Goal: Task Accomplishment & Management: Manage account settings

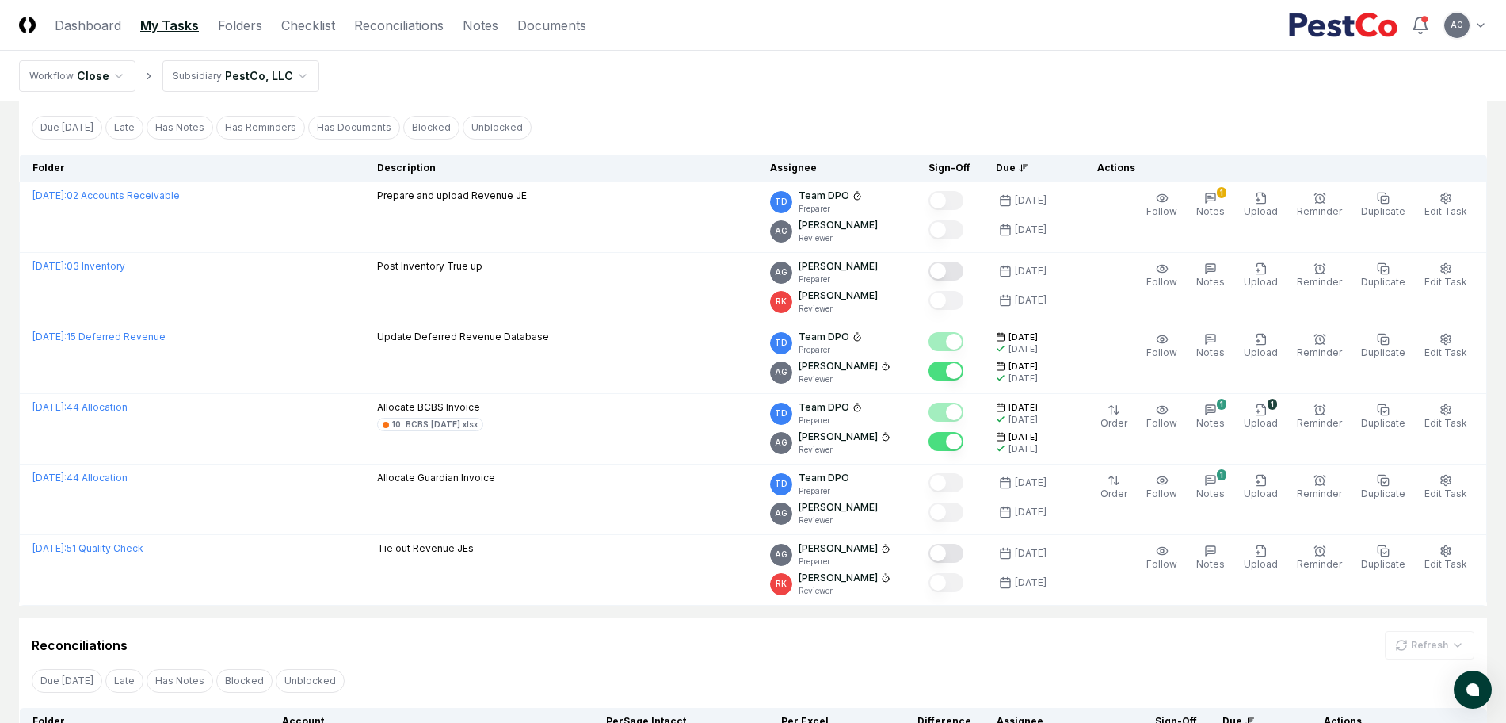
scroll to position [80, 0]
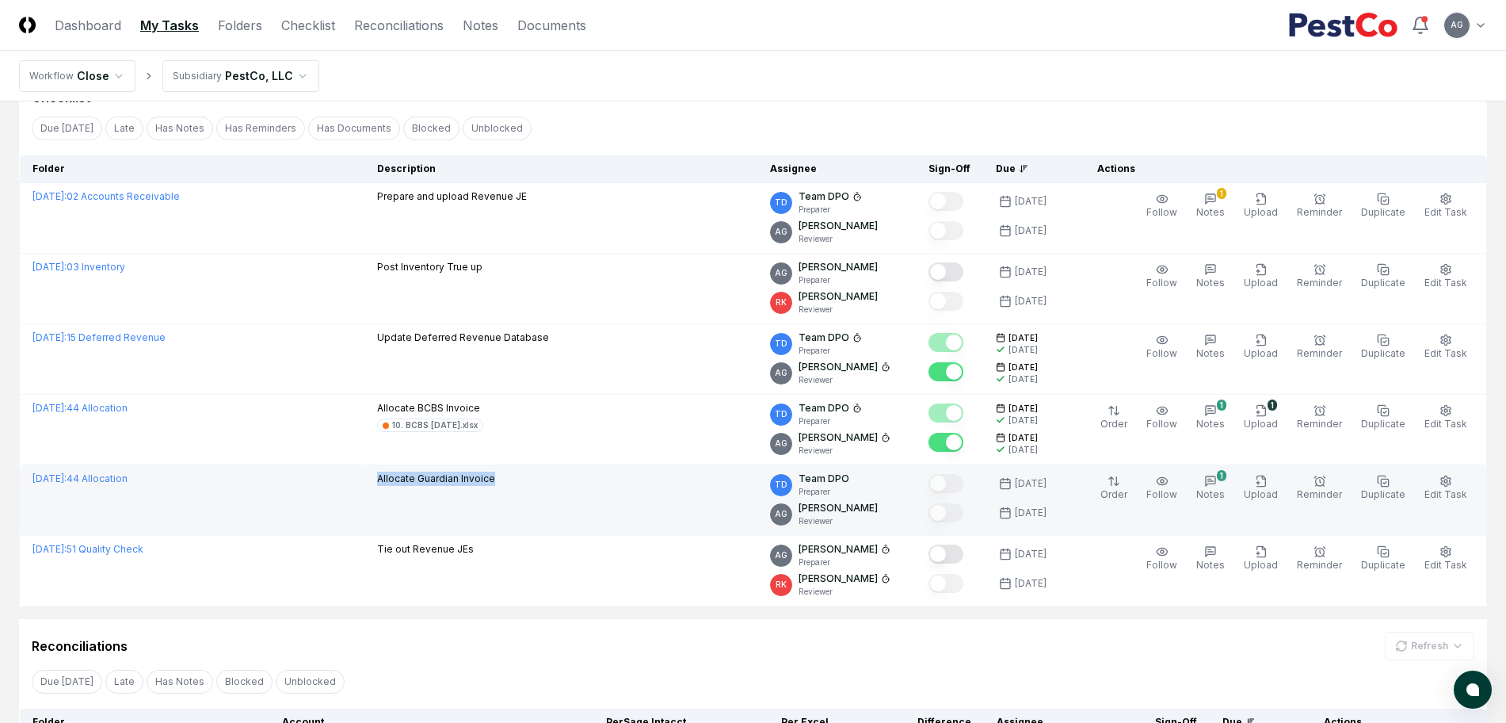
drag, startPoint x: 552, startPoint y: 483, endPoint x: 429, endPoint y: 484, distance: 122.8
click at [429, 484] on div "Allocate Guardian Invoice" at bounding box center [561, 480] width 368 height 17
copy p "Allocate Guardian Invoice"
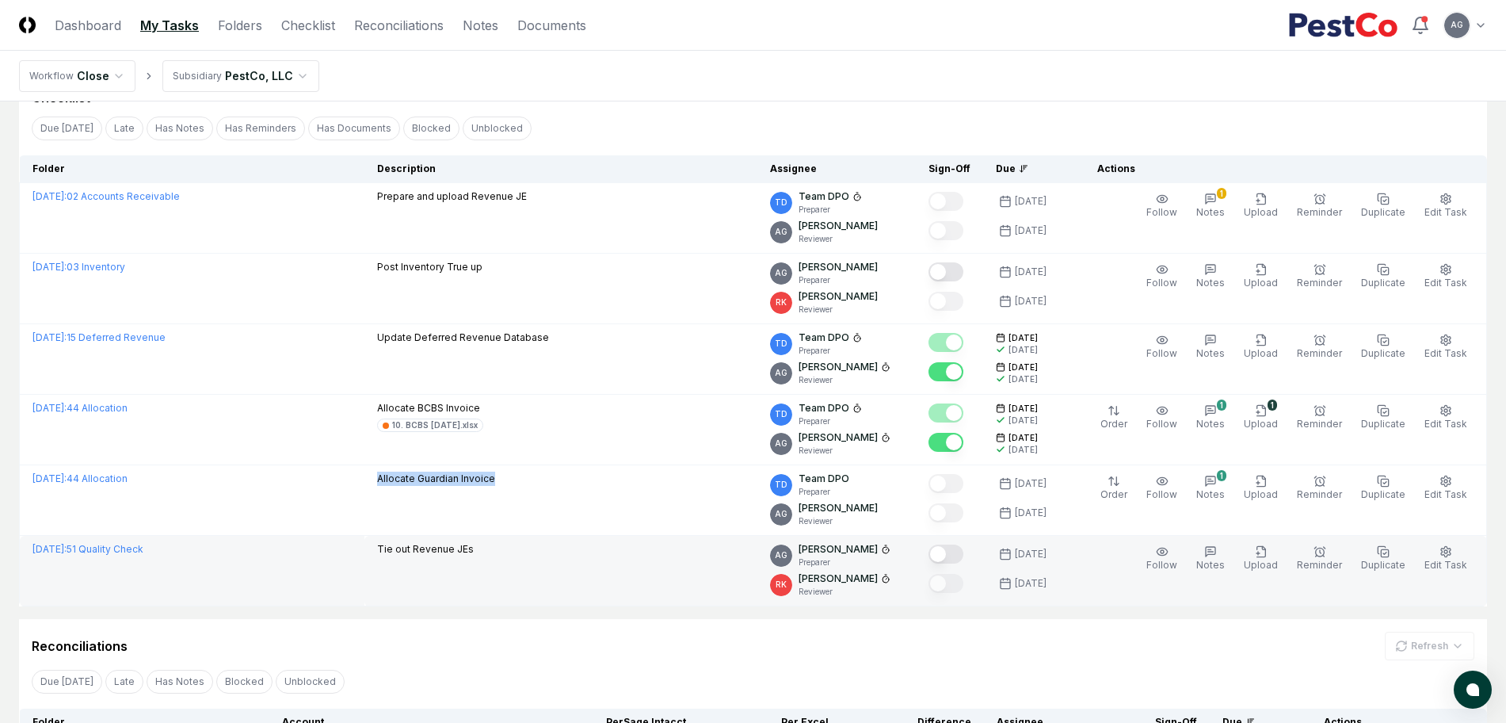
scroll to position [278, 0]
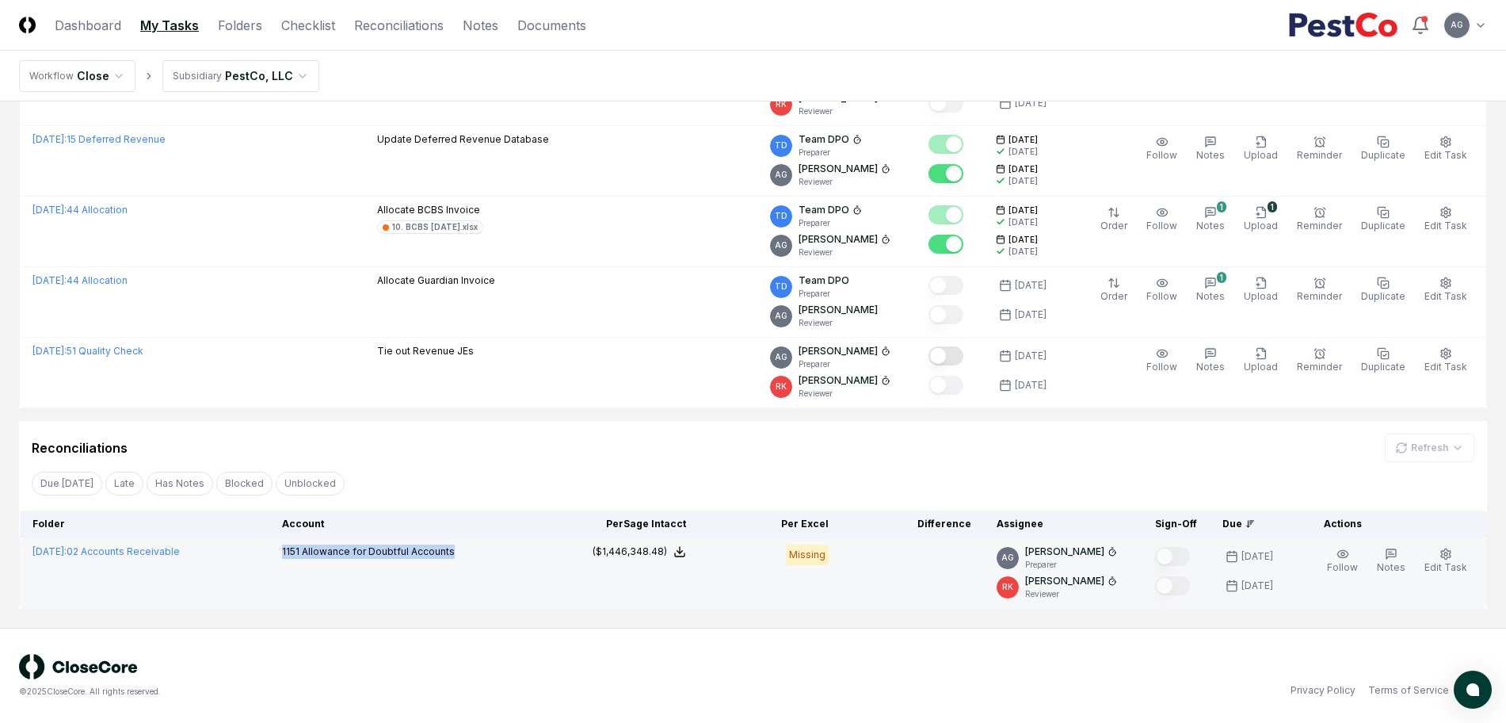
drag, startPoint x: 449, startPoint y: 553, endPoint x: 311, endPoint y: 560, distance: 138.9
click at [311, 560] on td "1151 Allowance for Doubtful Accounts" at bounding box center [412, 573] width 287 height 71
copy p "1151 Allowance for Doubtful Accounts"
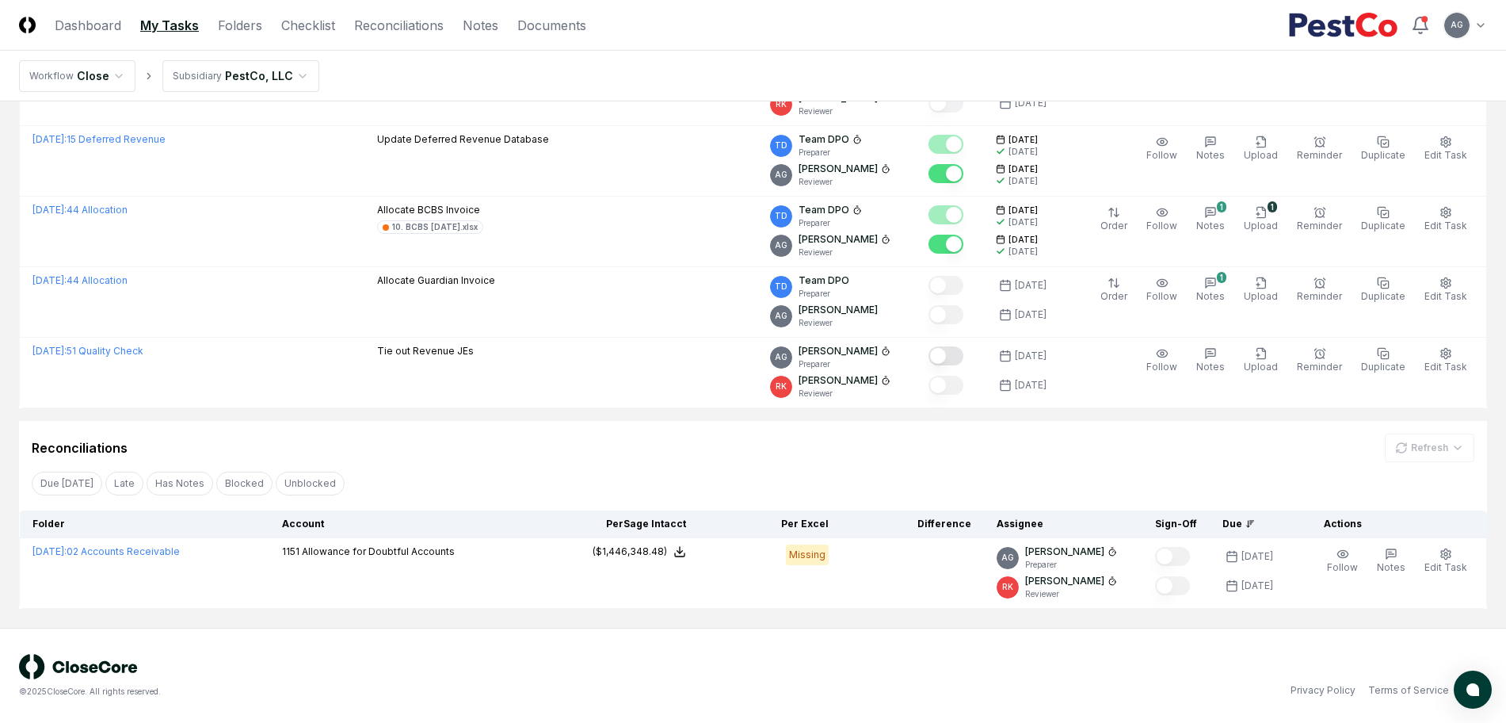
click at [716, 659] on div "© 2025 CloseCore. All rights reserved." at bounding box center [386, 676] width 735 height 44
click at [611, 449] on div "Reconciliations Refresh" at bounding box center [753, 447] width 1443 height 29
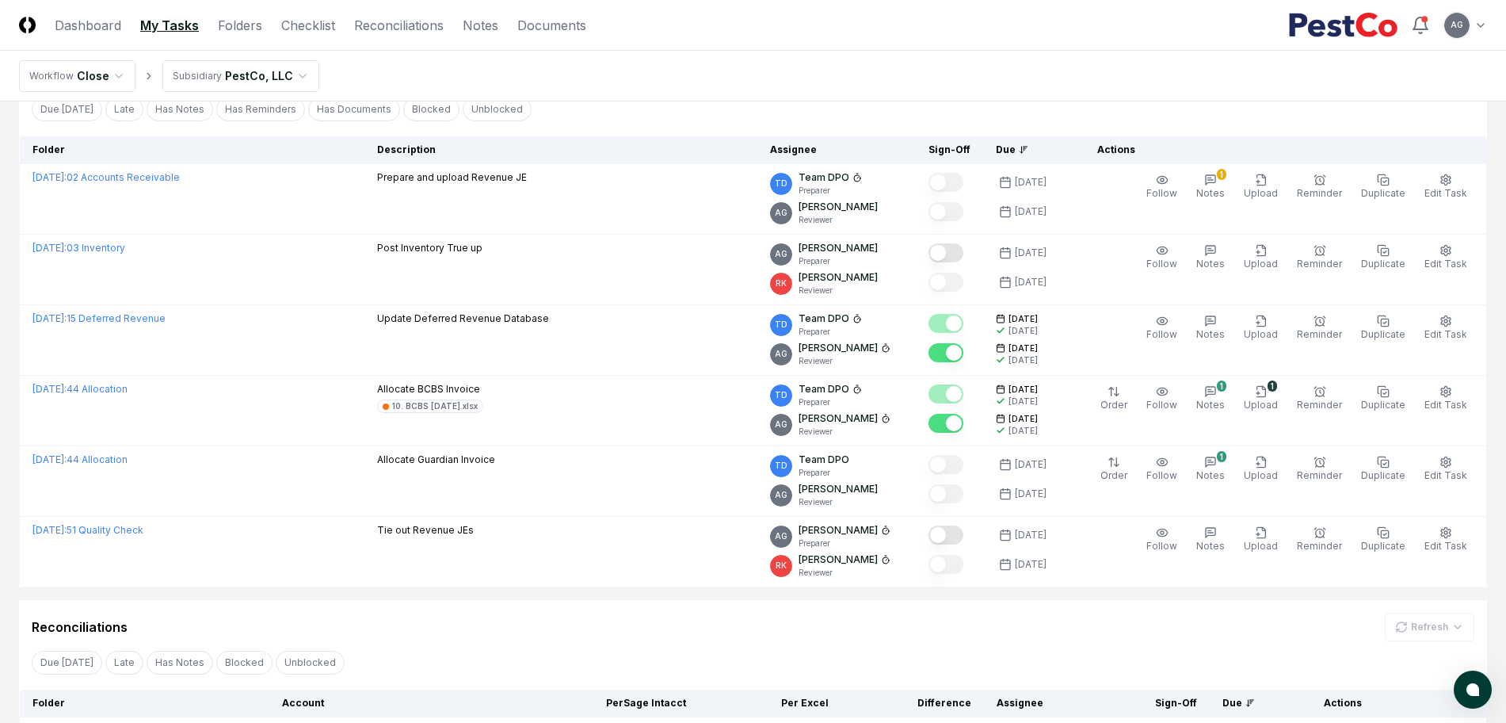
scroll to position [198, 0]
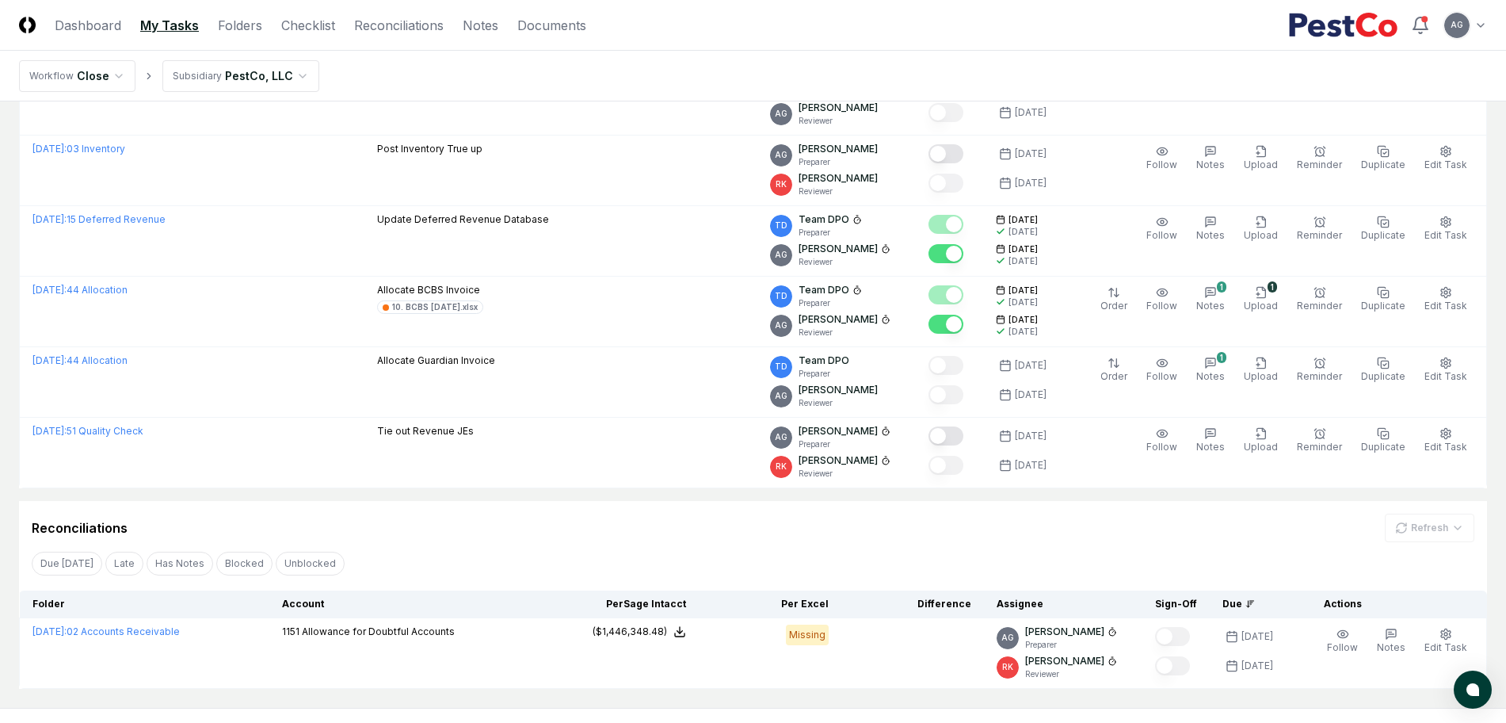
click at [701, 525] on div "Reconciliations Refresh" at bounding box center [753, 528] width 1443 height 29
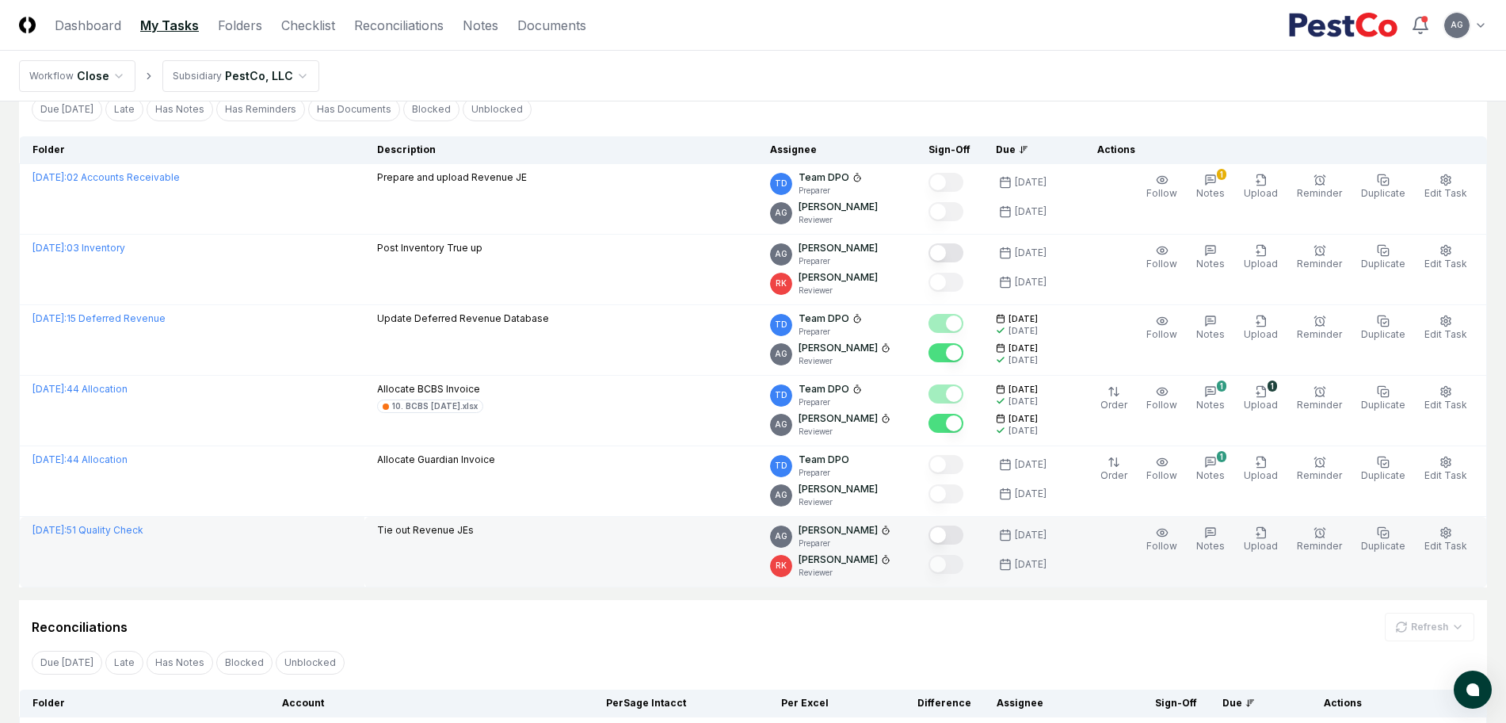
scroll to position [0, 0]
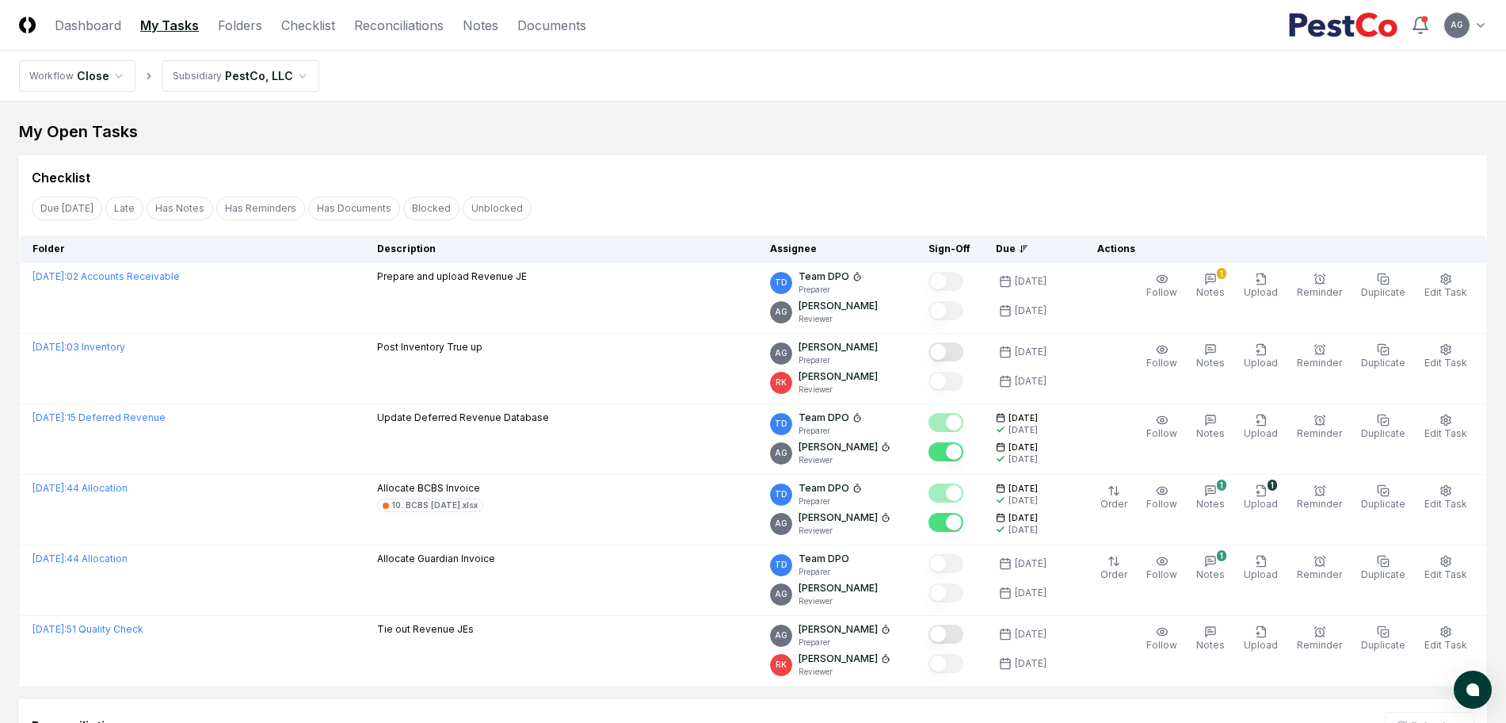
click at [724, 158] on div "Checklist" at bounding box center [753, 171] width 1468 height 32
click at [329, 29] on link "Checklist" at bounding box center [308, 25] width 54 height 19
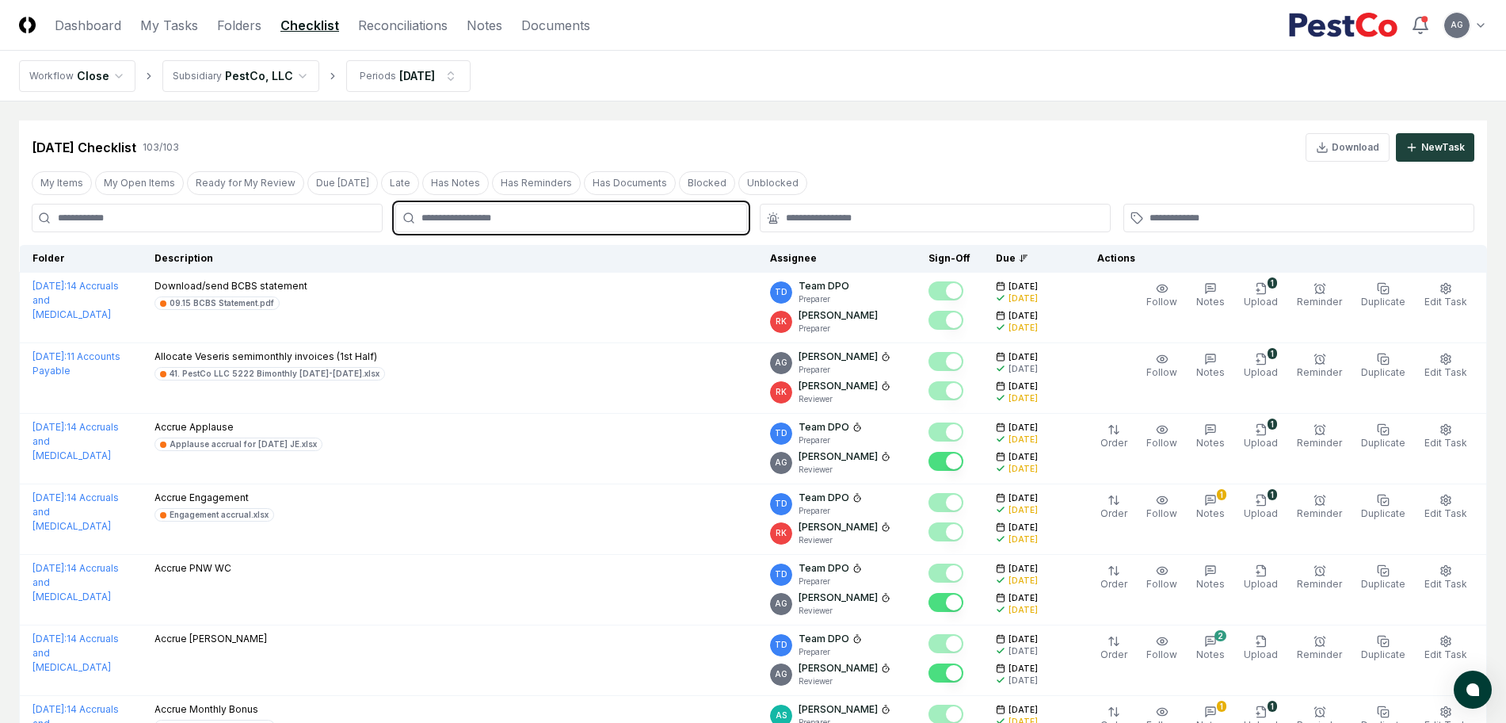
click at [597, 219] on input "text" at bounding box center [579, 218] width 315 height 14
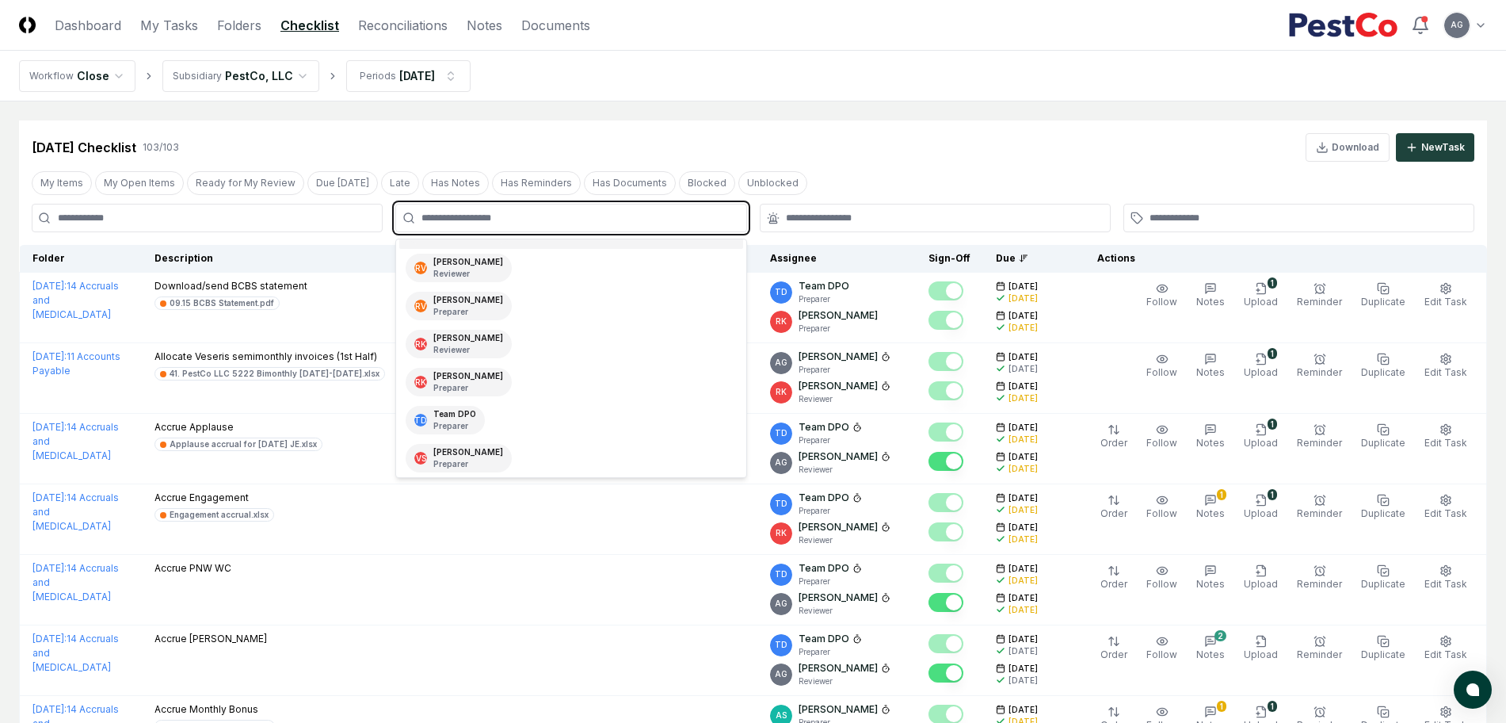
scroll to position [225, 0]
click at [504, 407] on div "TD Team DPO Preparer" at bounding box center [570, 417] width 343 height 38
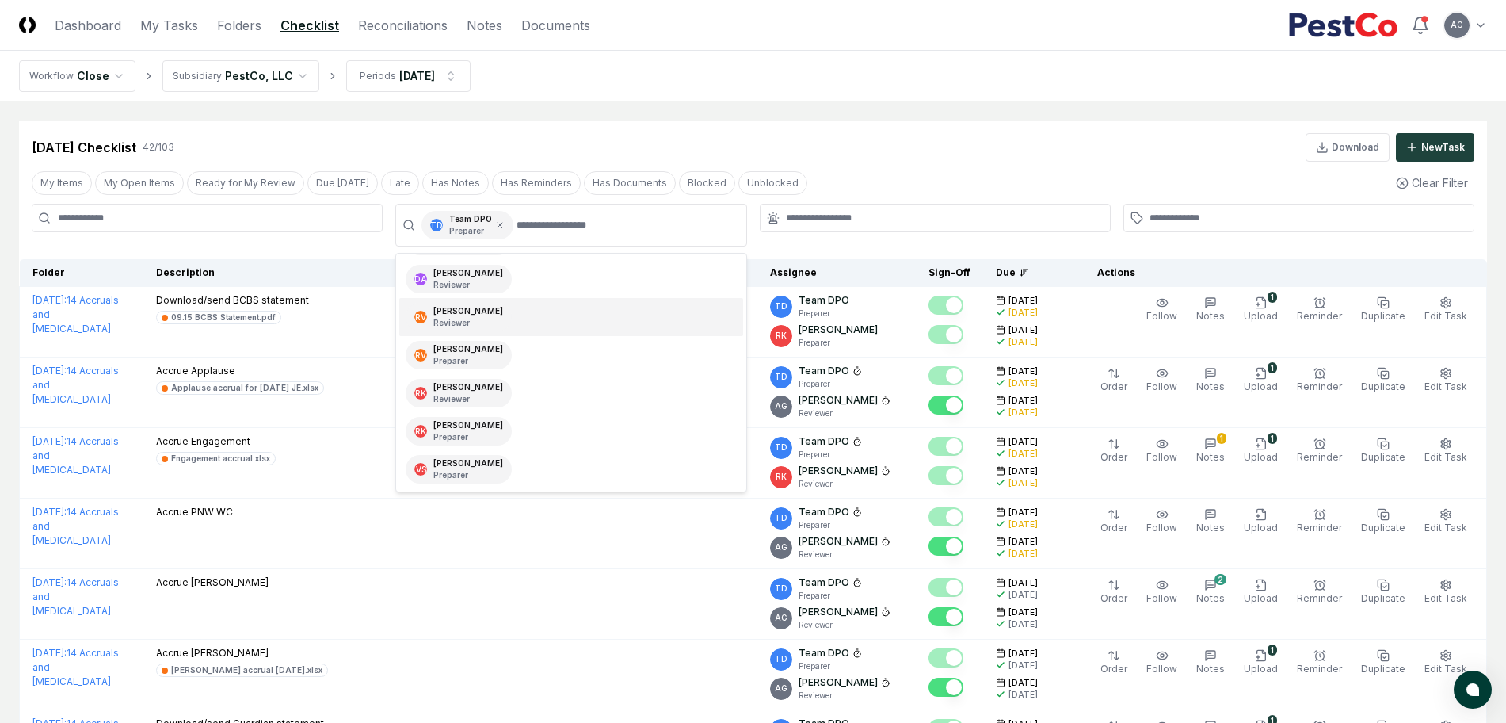
click at [909, 50] on header "CloseCore Dashboard My Tasks Folders Checklist Reconciliations Notes Documents …" at bounding box center [753, 25] width 1506 height 51
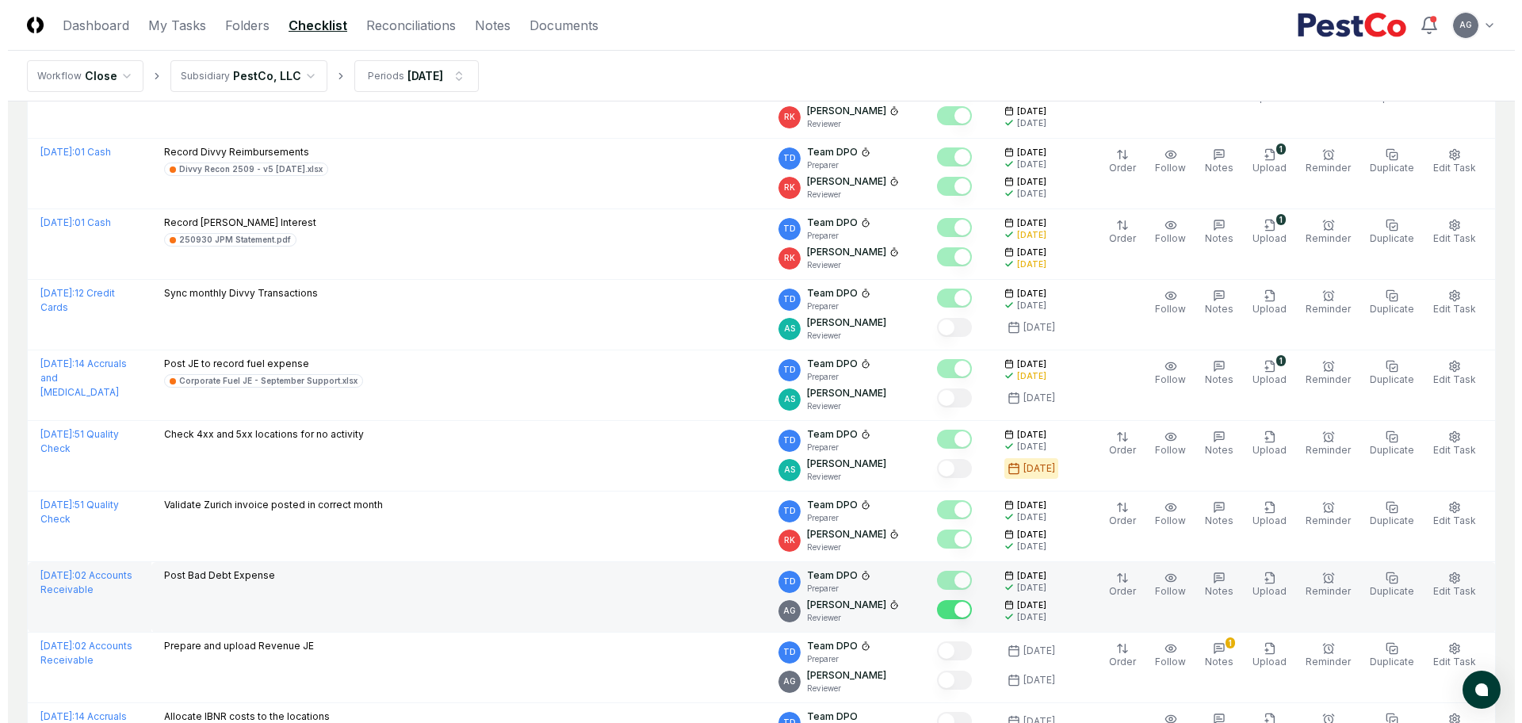
scroll to position [1783, 0]
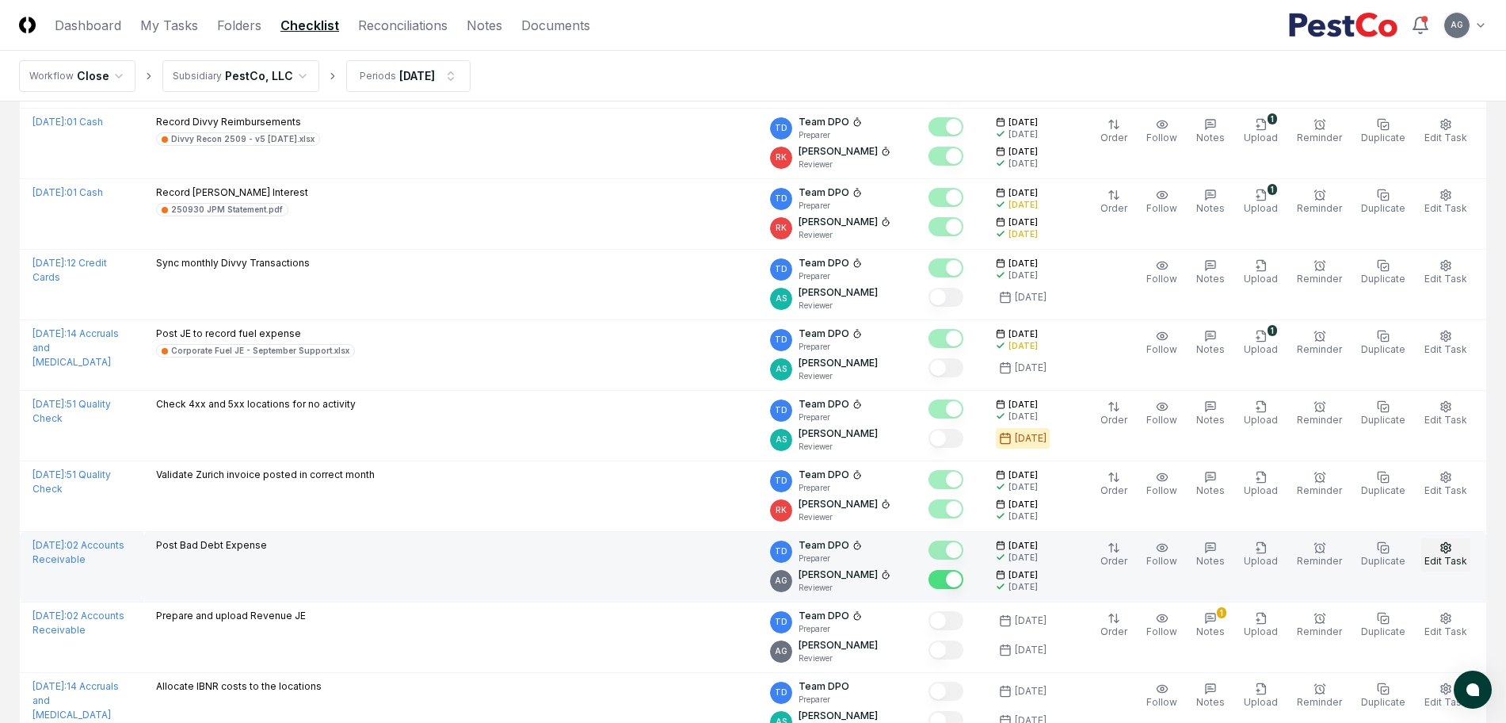
click at [1434, 555] on span "Edit Task" at bounding box center [1446, 561] width 43 height 12
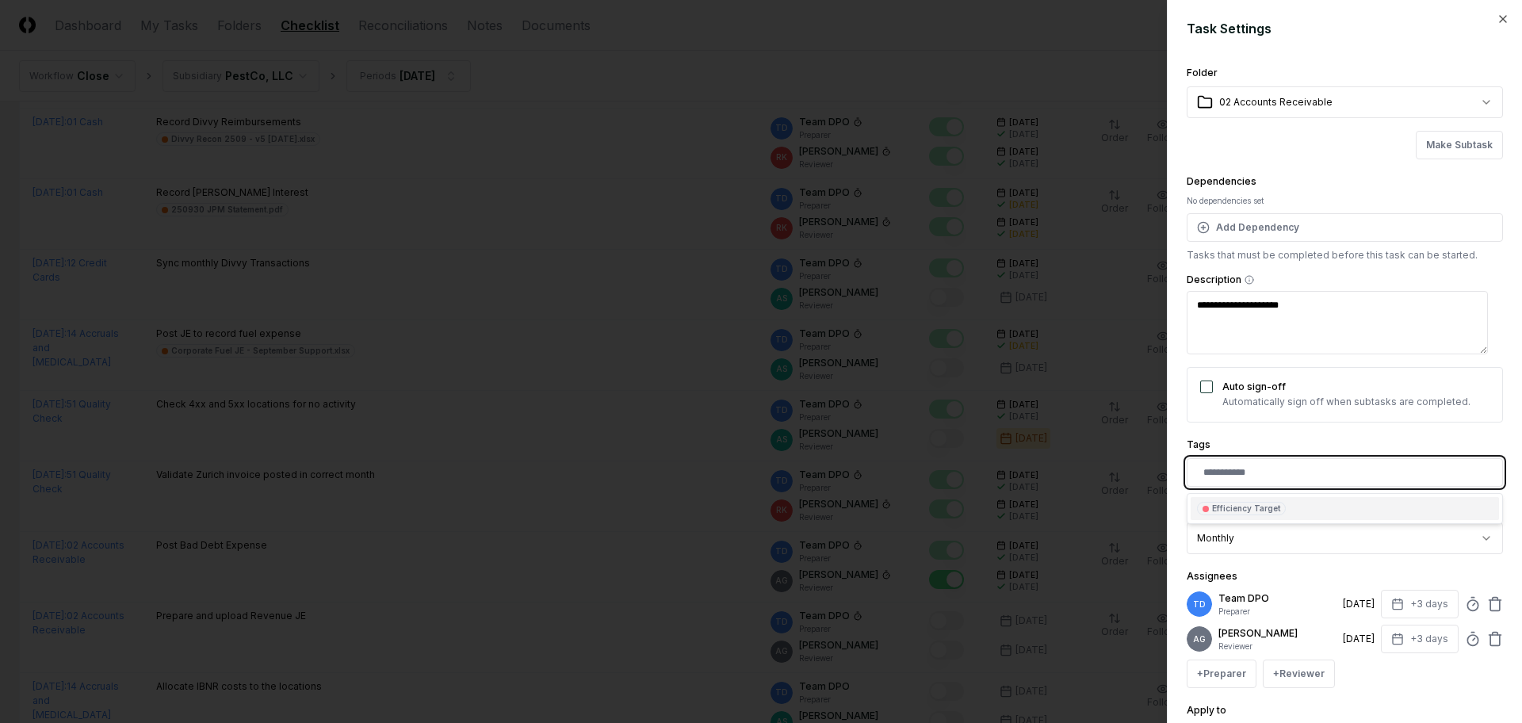
click at [1283, 468] on input "text" at bounding box center [1347, 472] width 289 height 14
click at [1292, 501] on div "Efficiency Target" at bounding box center [1344, 508] width 308 height 23
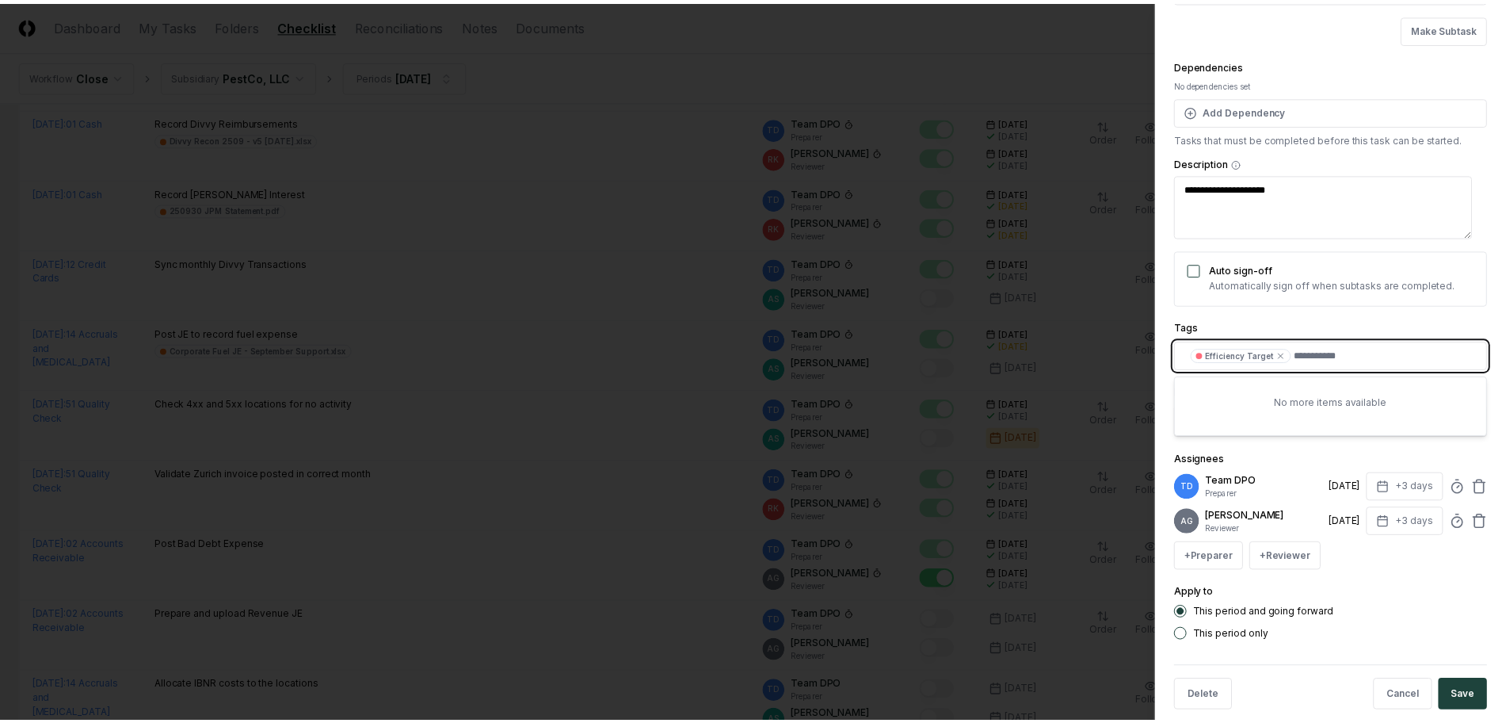
scroll to position [150, 0]
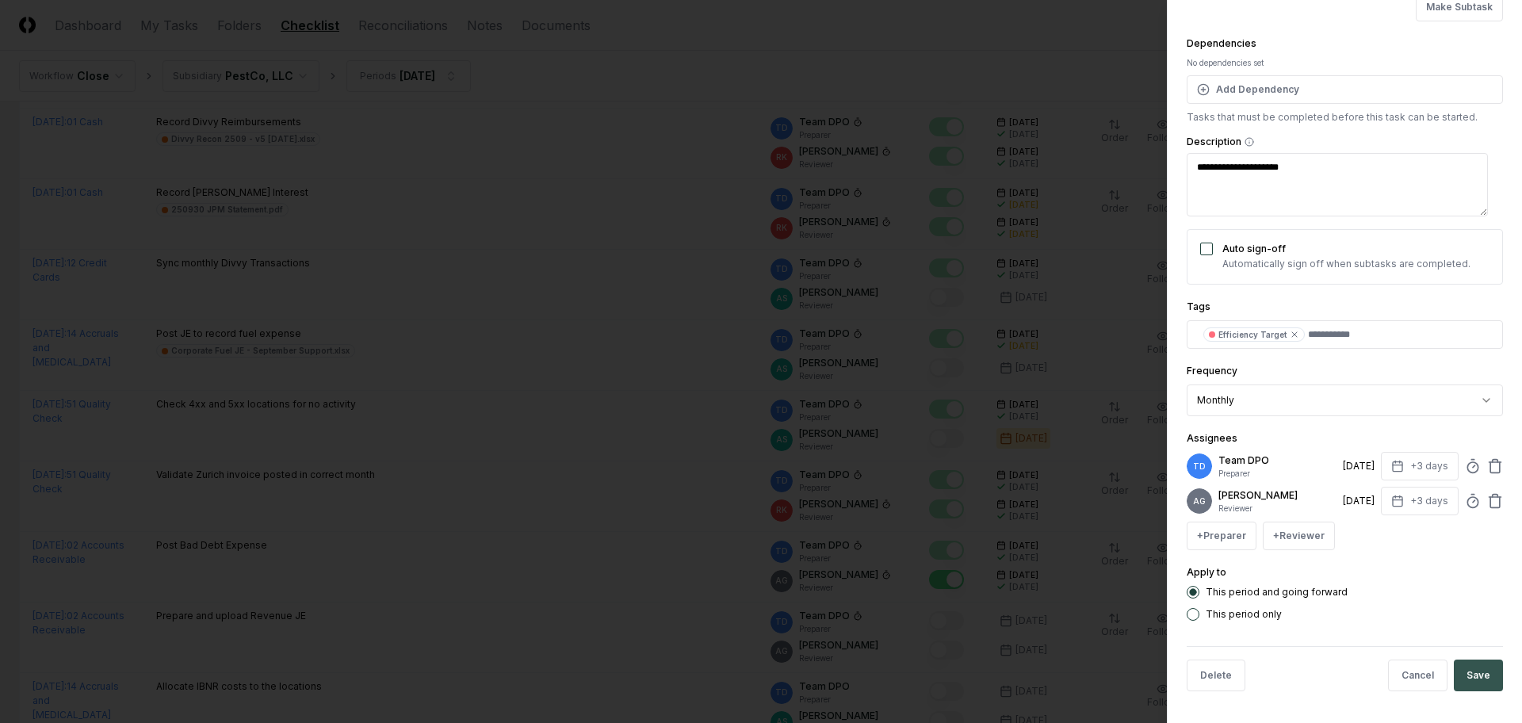
click at [1462, 677] on button "Save" at bounding box center [1477, 675] width 49 height 32
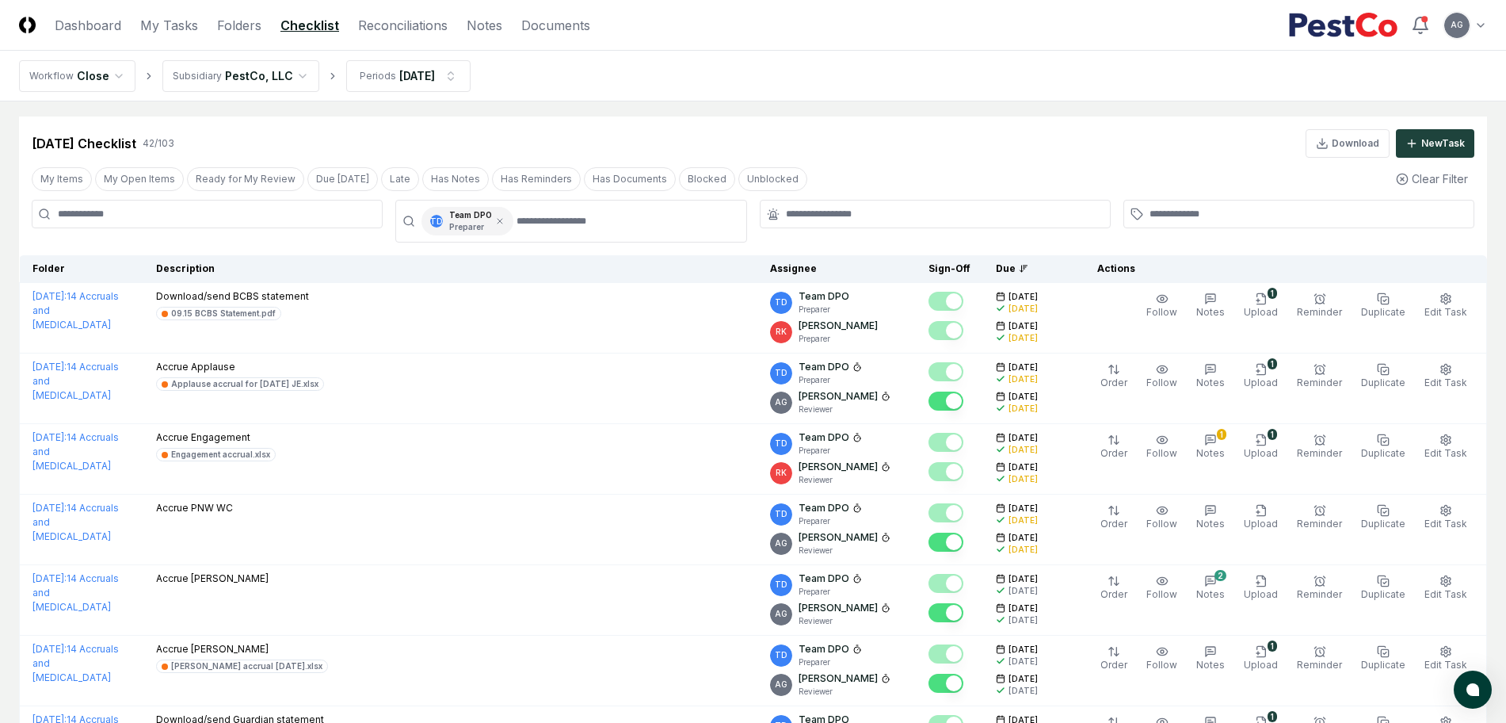
scroll to position [0, 0]
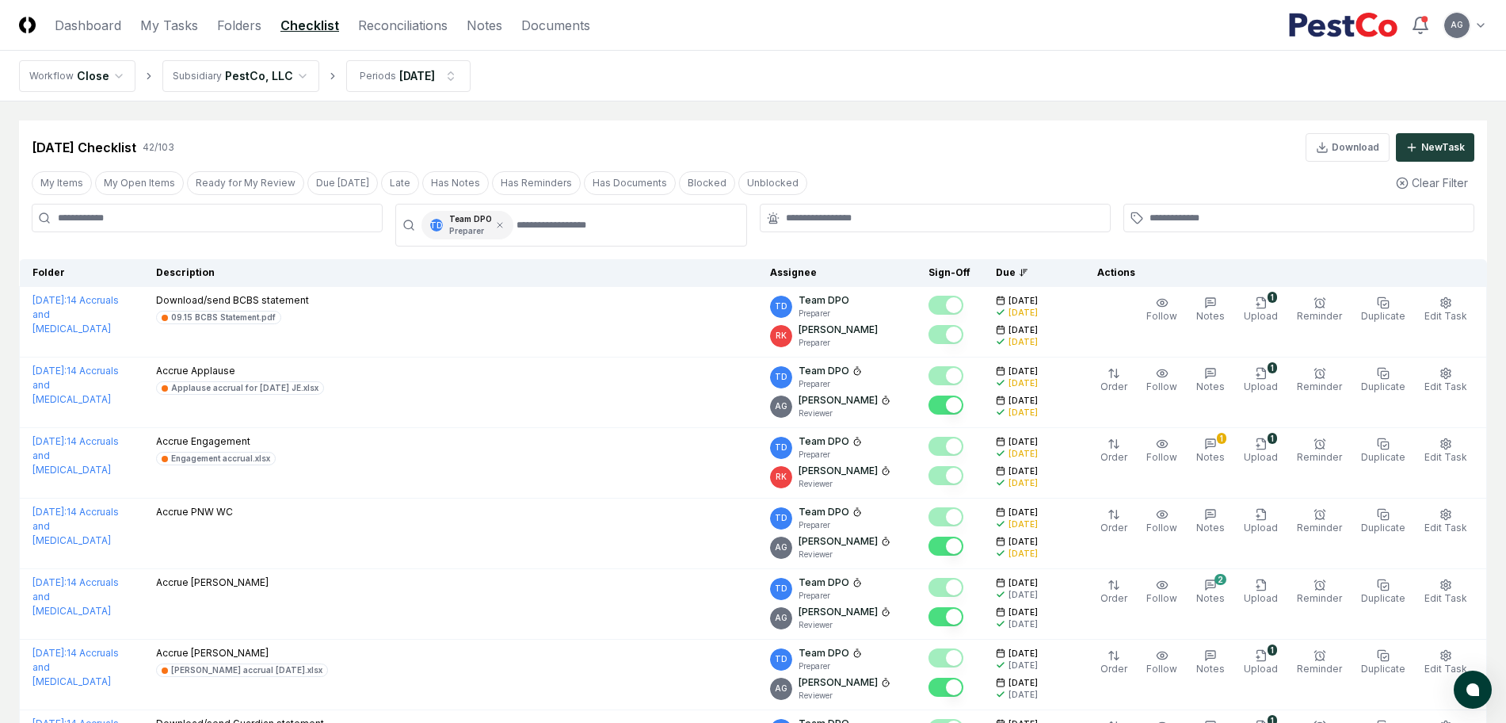
click at [738, 76] on nav "Workflow Close Subsidiary PestCo, LLC Periods [DATE]" at bounding box center [753, 76] width 1506 height 51
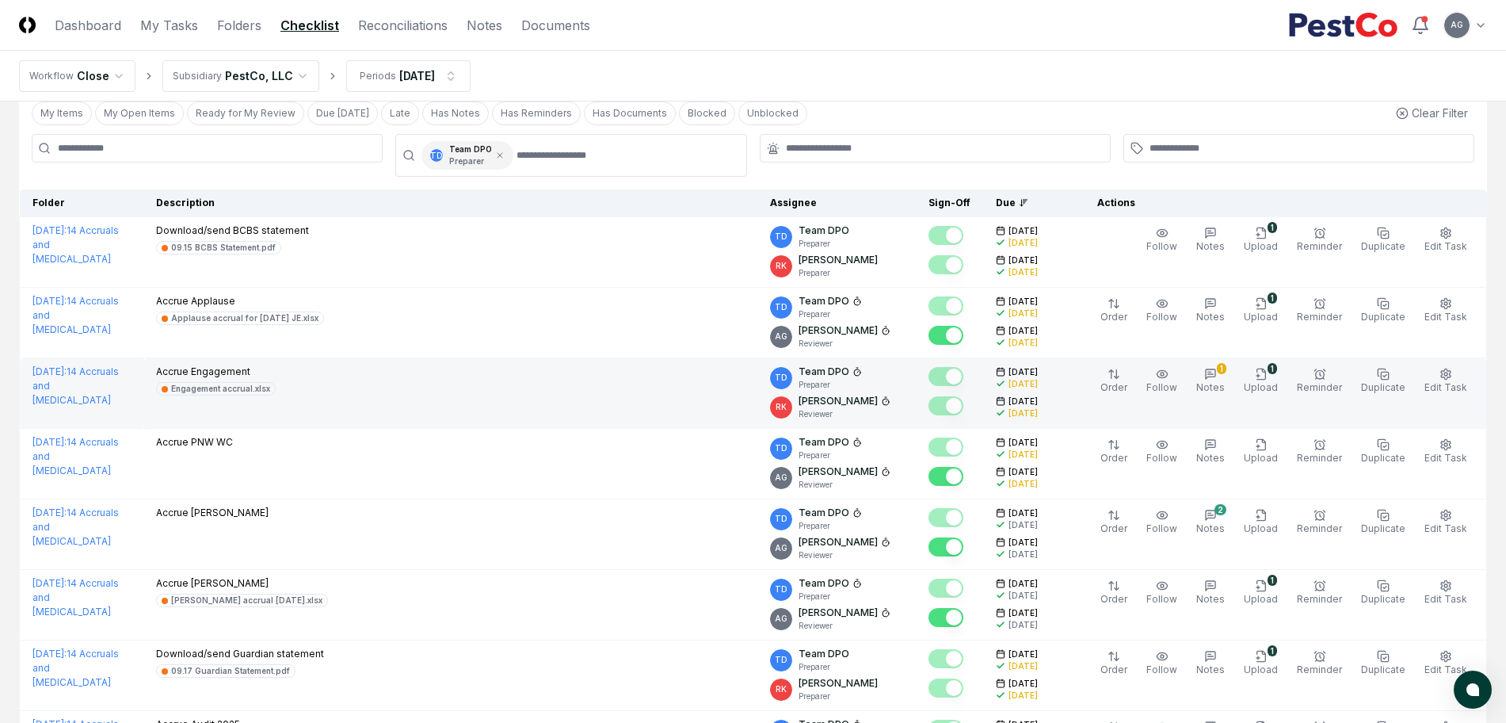
scroll to position [99, 0]
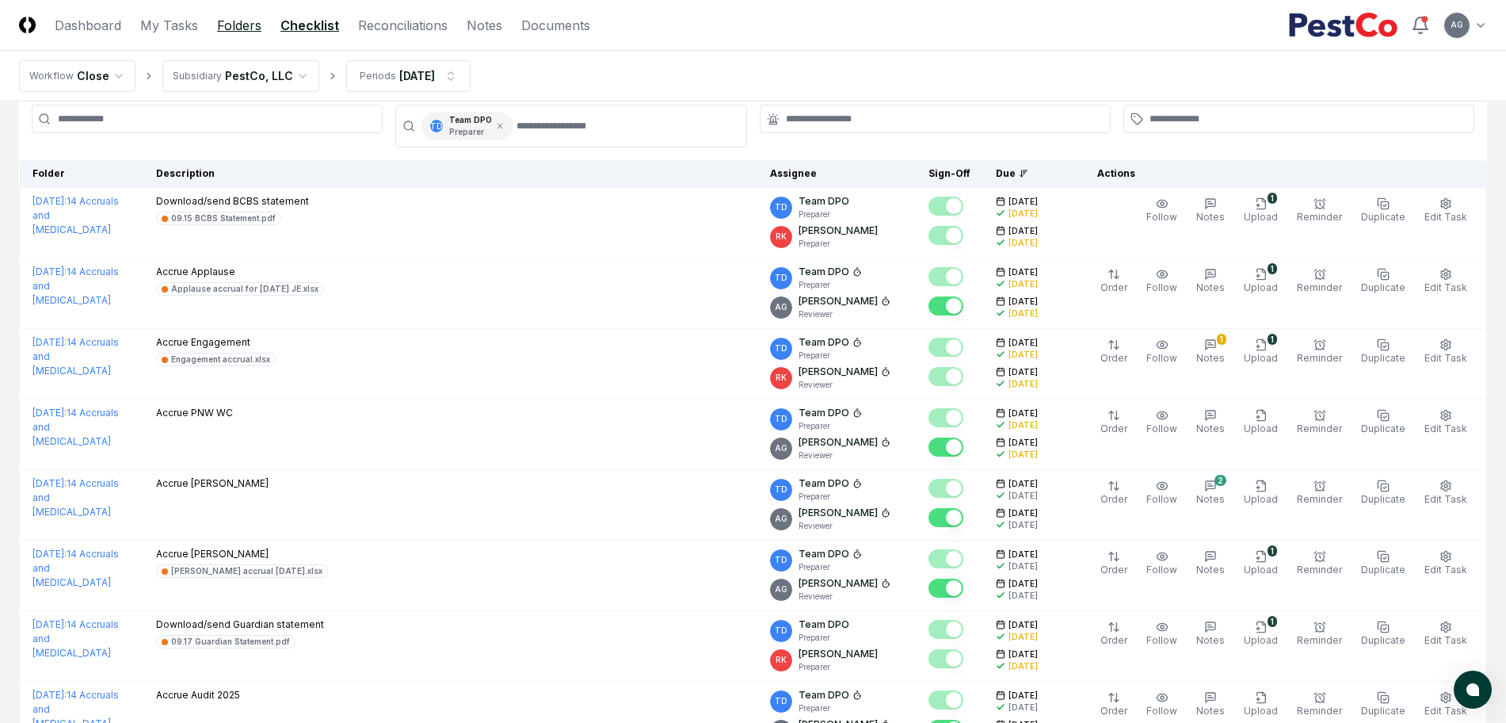
click at [235, 29] on link "Folders" at bounding box center [239, 25] width 44 height 19
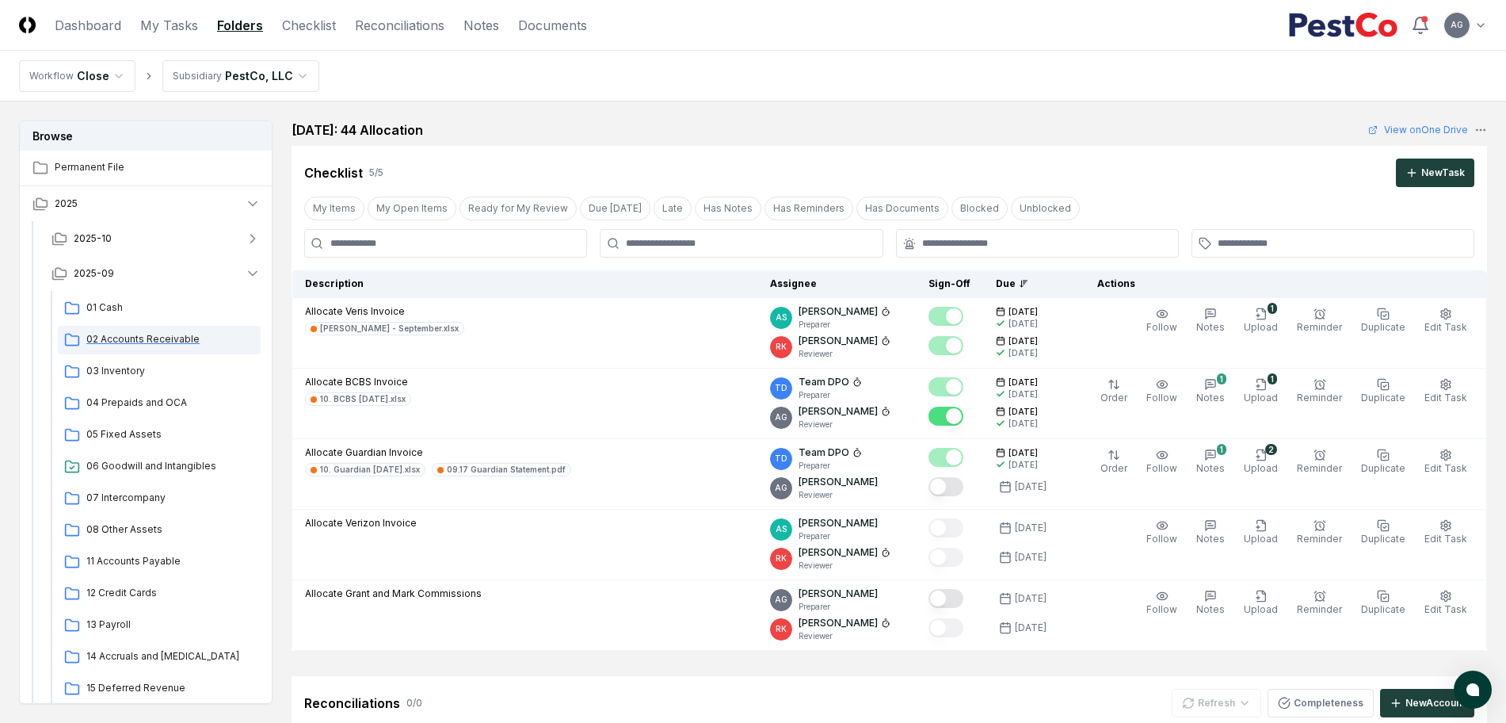
click at [150, 341] on span "02 Accounts Receivable" at bounding box center [170, 339] width 168 height 14
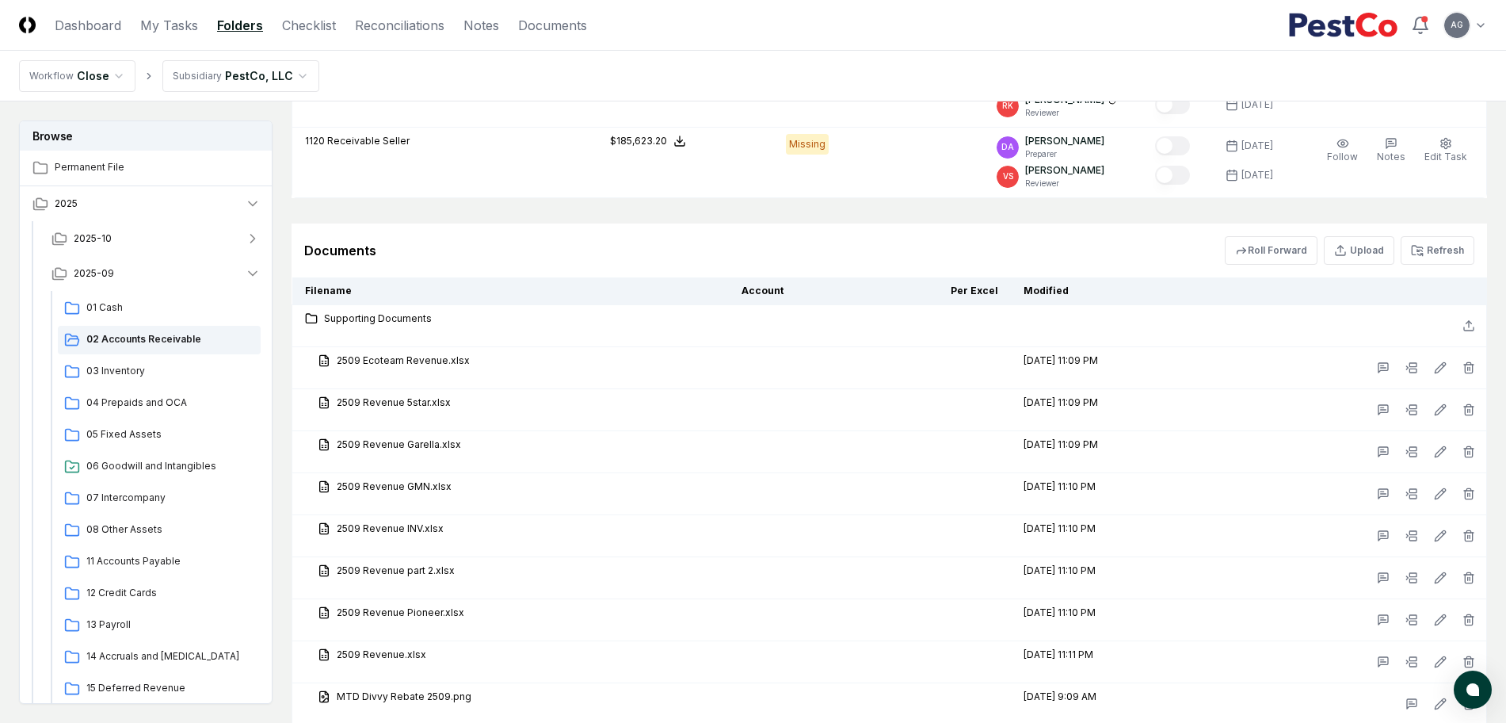
scroll to position [972, 0]
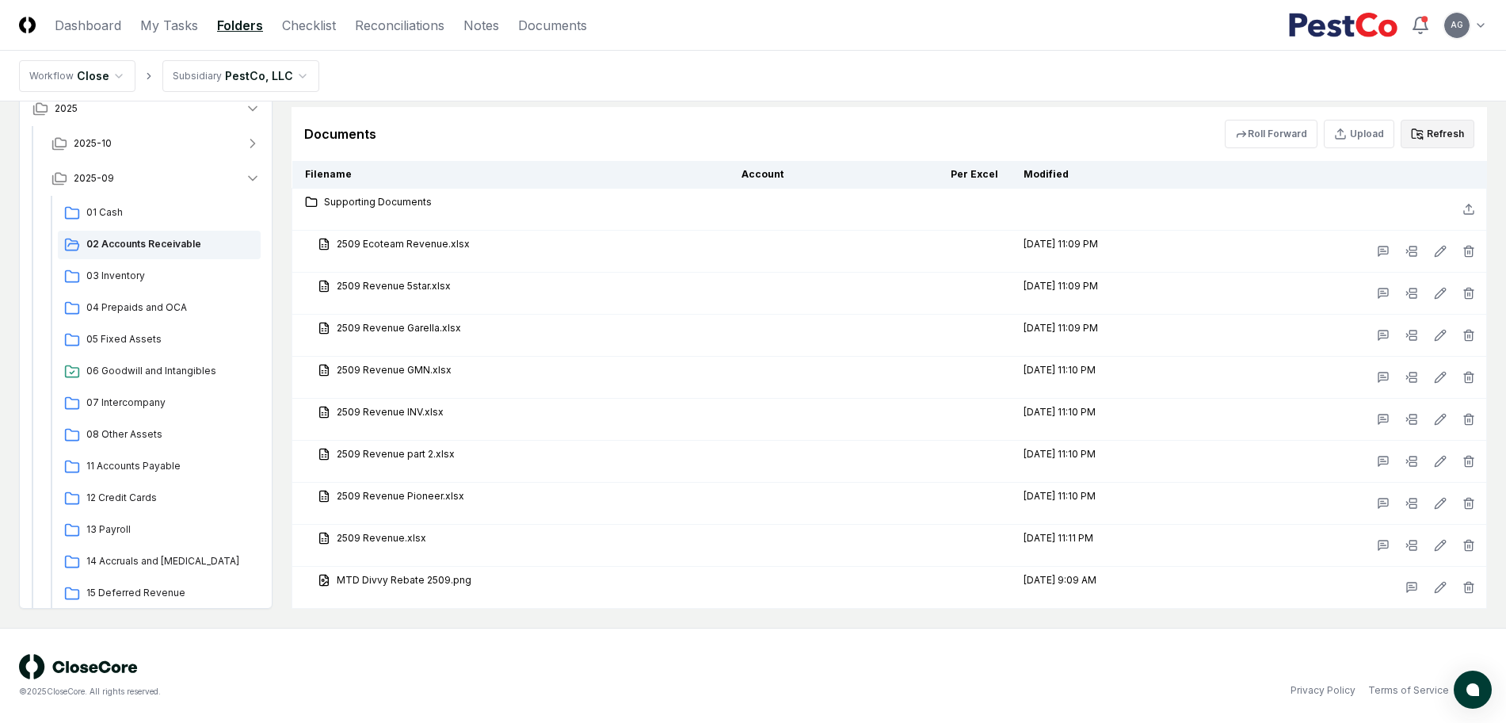
click at [1450, 124] on button "Refresh" at bounding box center [1438, 134] width 74 height 29
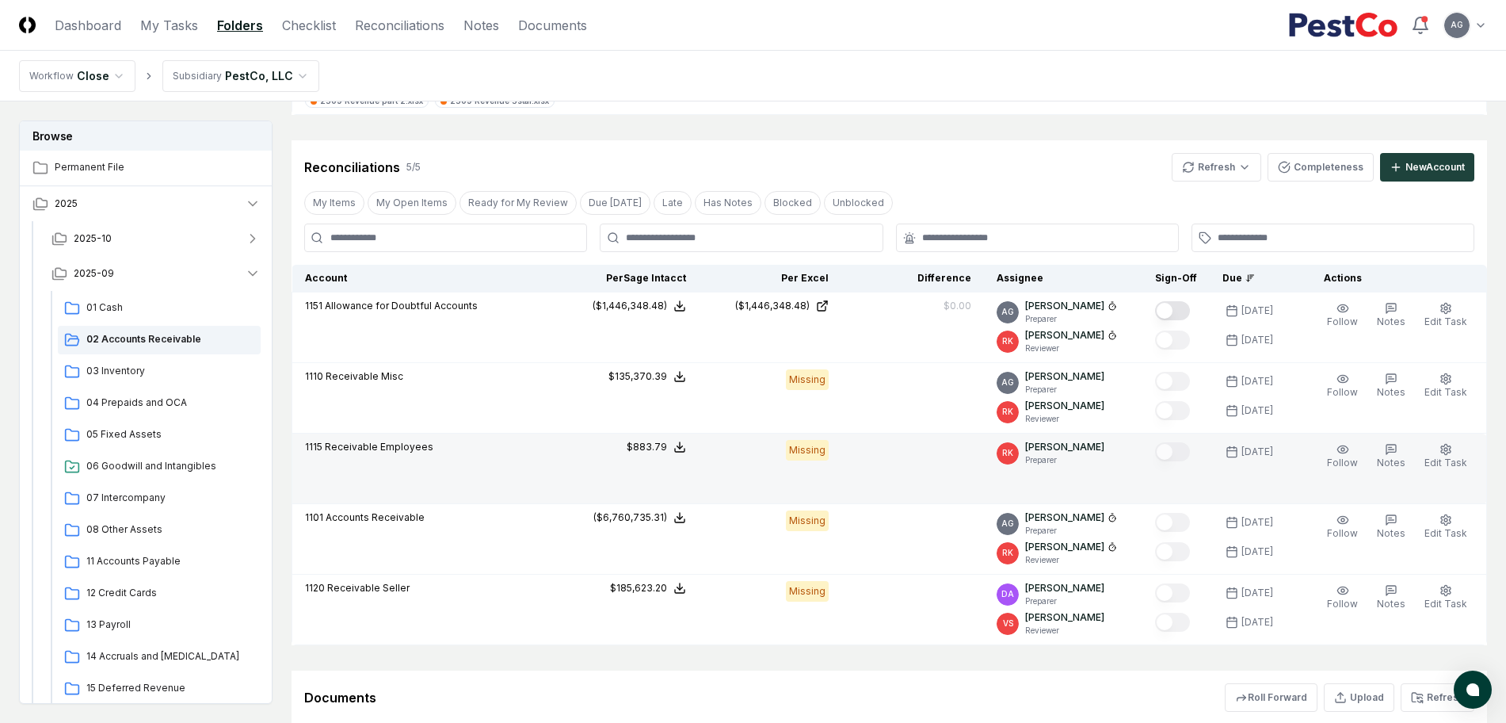
scroll to position [377, 0]
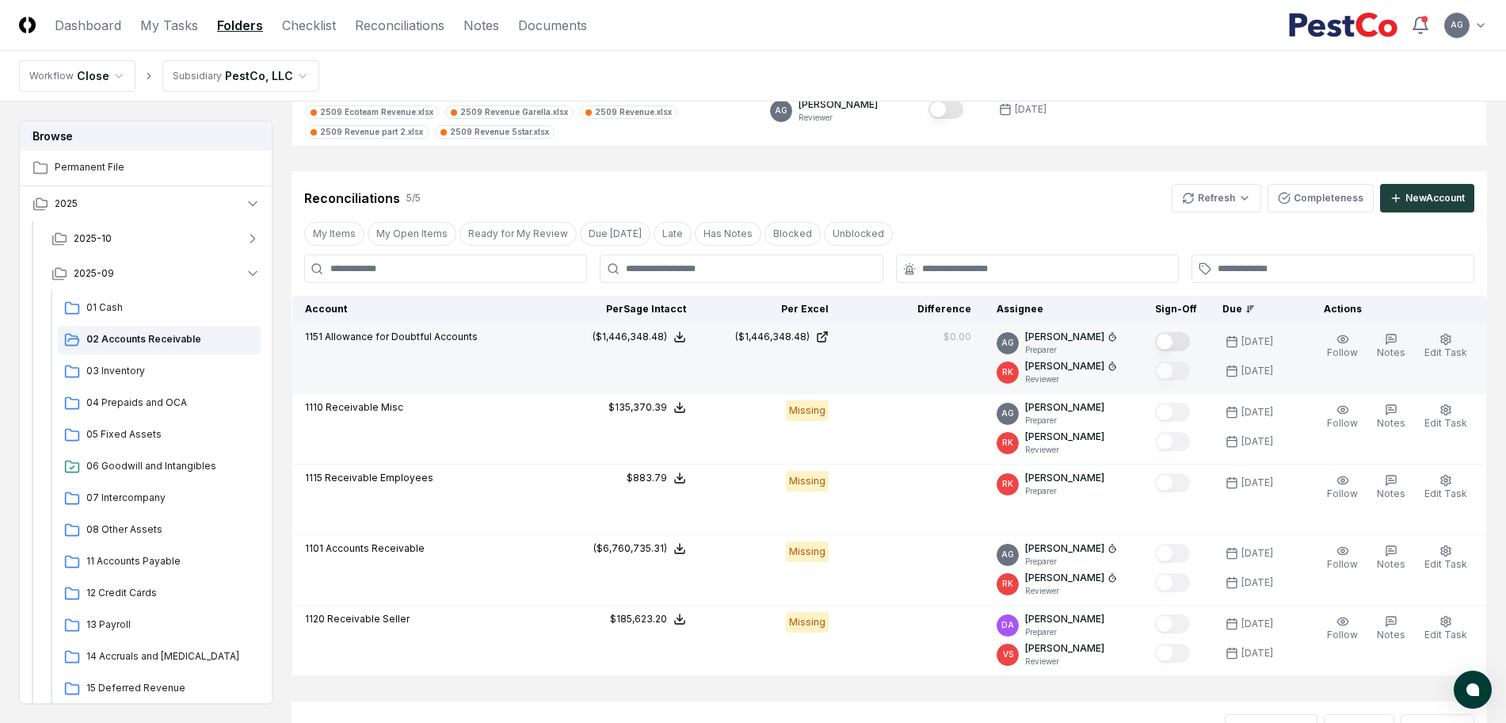
click at [1190, 342] on button "Mark complete" at bounding box center [1172, 341] width 35 height 19
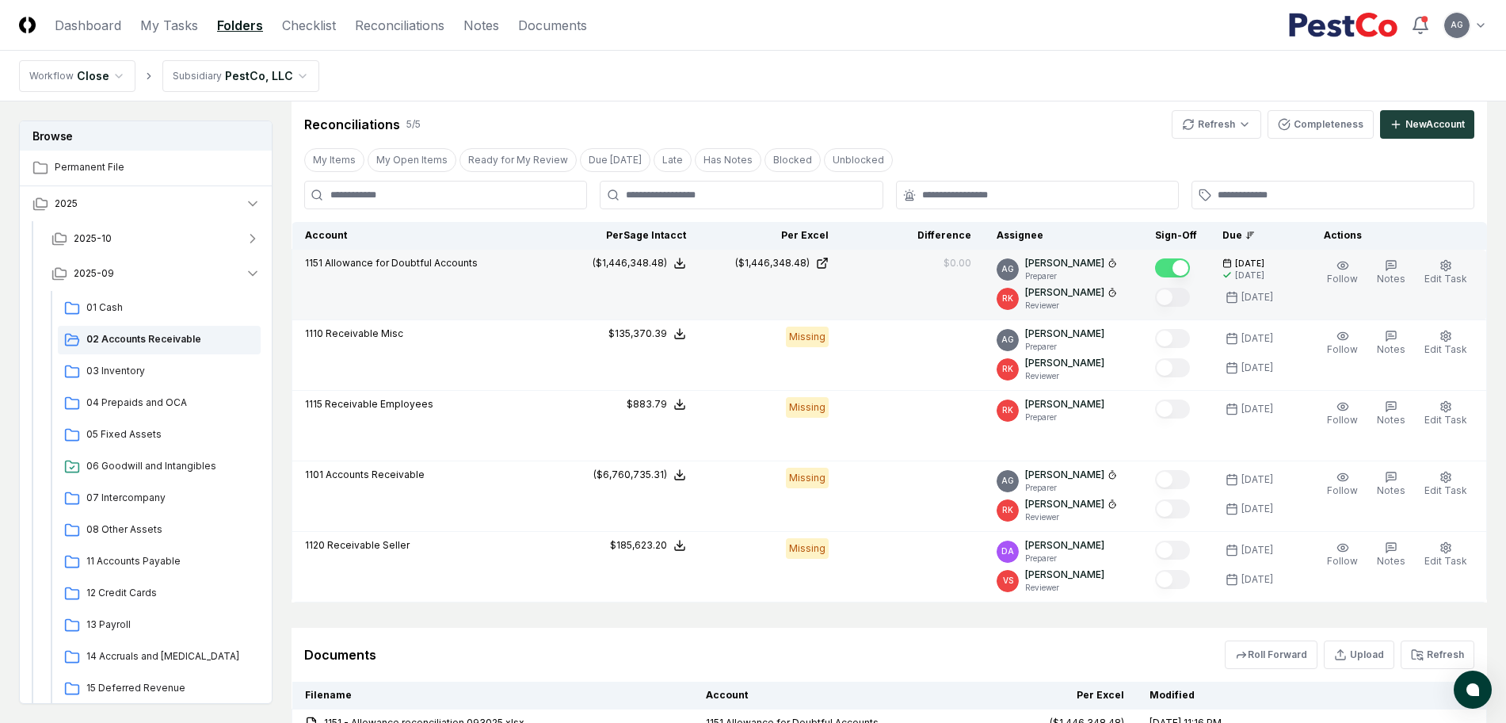
scroll to position [278, 0]
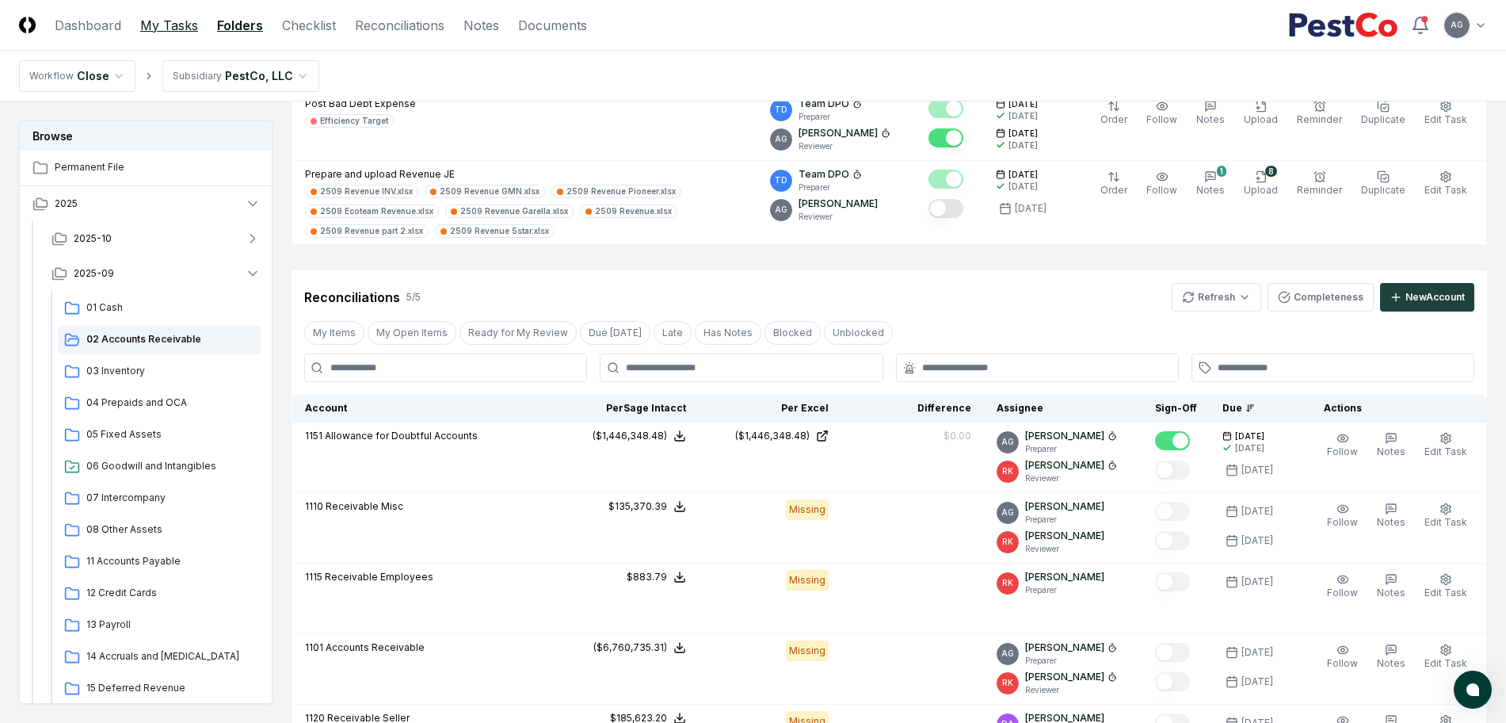
click at [174, 24] on link "My Tasks" at bounding box center [169, 25] width 58 height 19
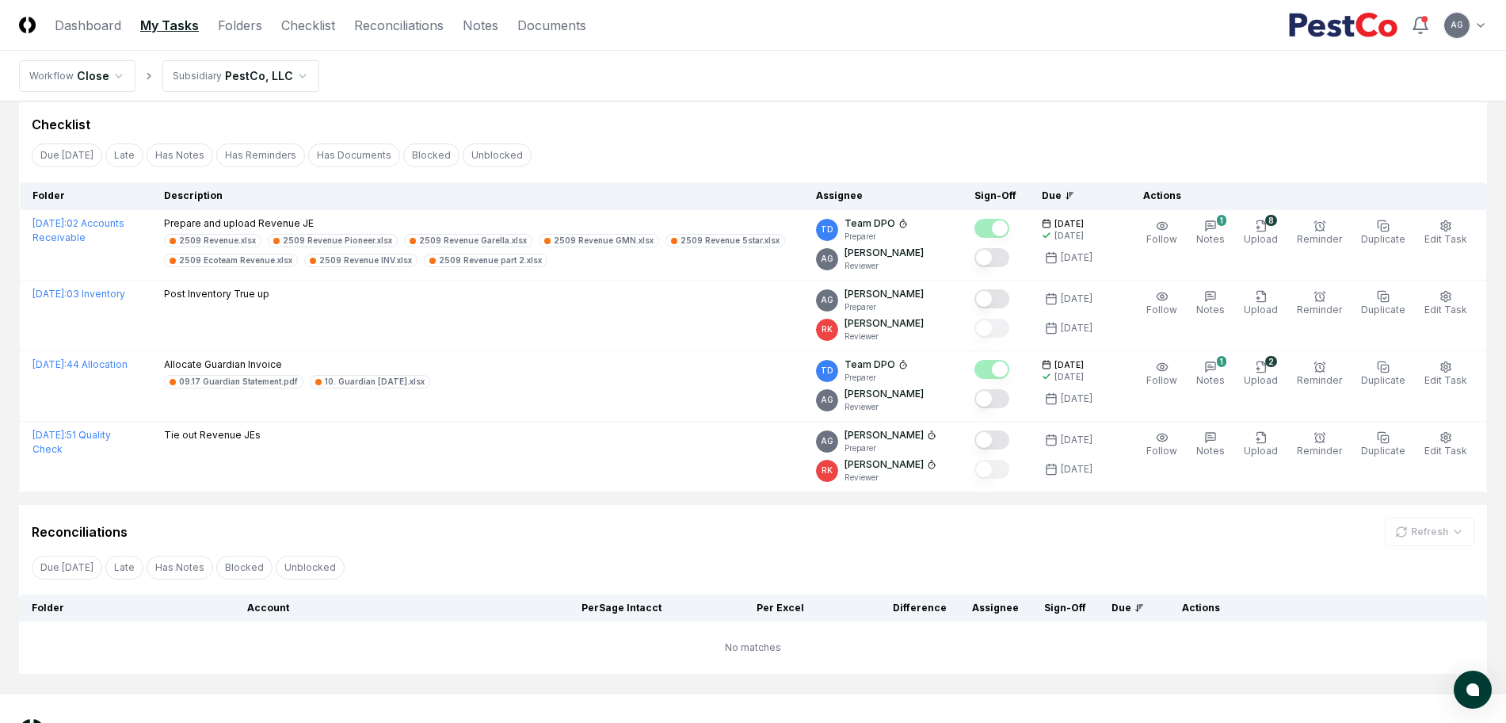
scroll to position [19, 0]
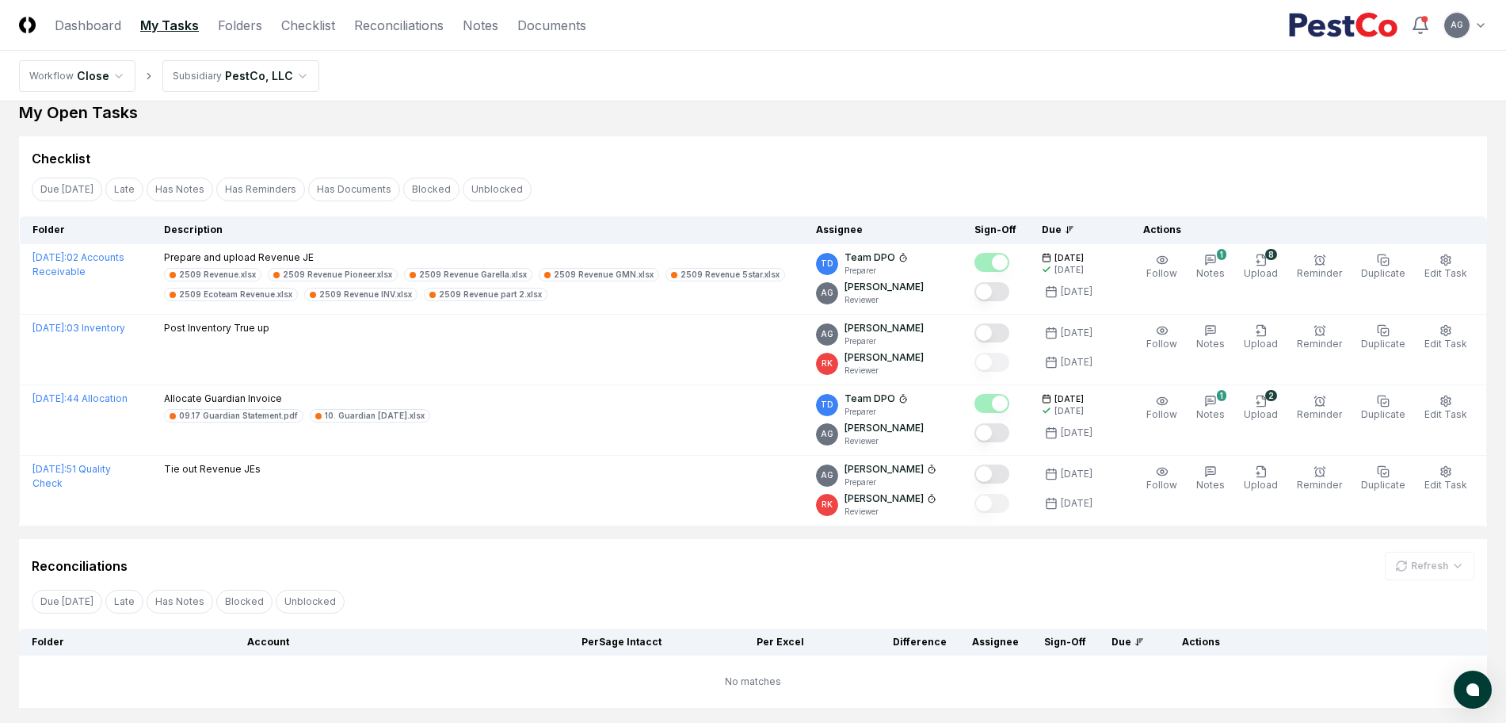
click at [688, 154] on div "Checklist" at bounding box center [753, 158] width 1443 height 19
click at [733, 151] on div "Checklist" at bounding box center [753, 158] width 1443 height 19
click at [224, 21] on link "Folders" at bounding box center [240, 25] width 44 height 19
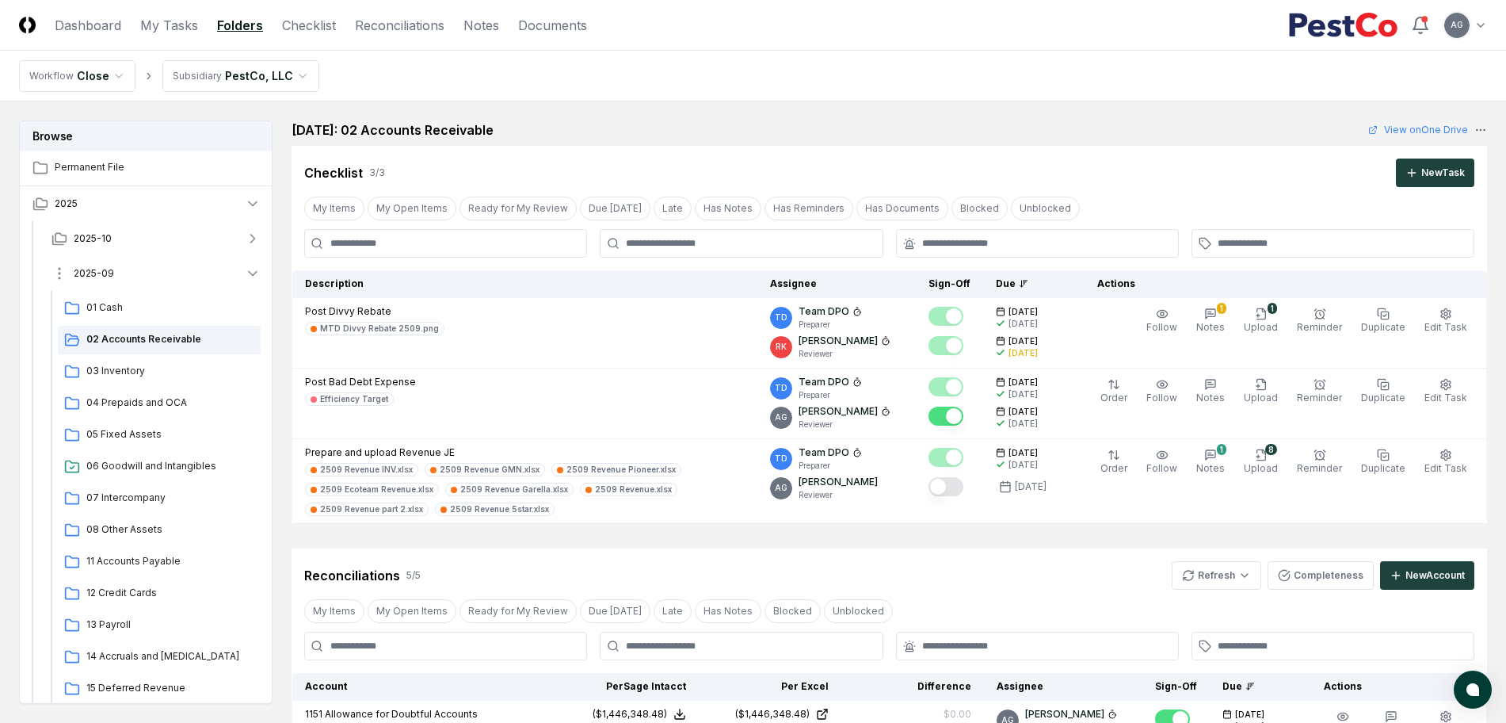
click at [153, 273] on button "2025-09" at bounding box center [156, 273] width 235 height 35
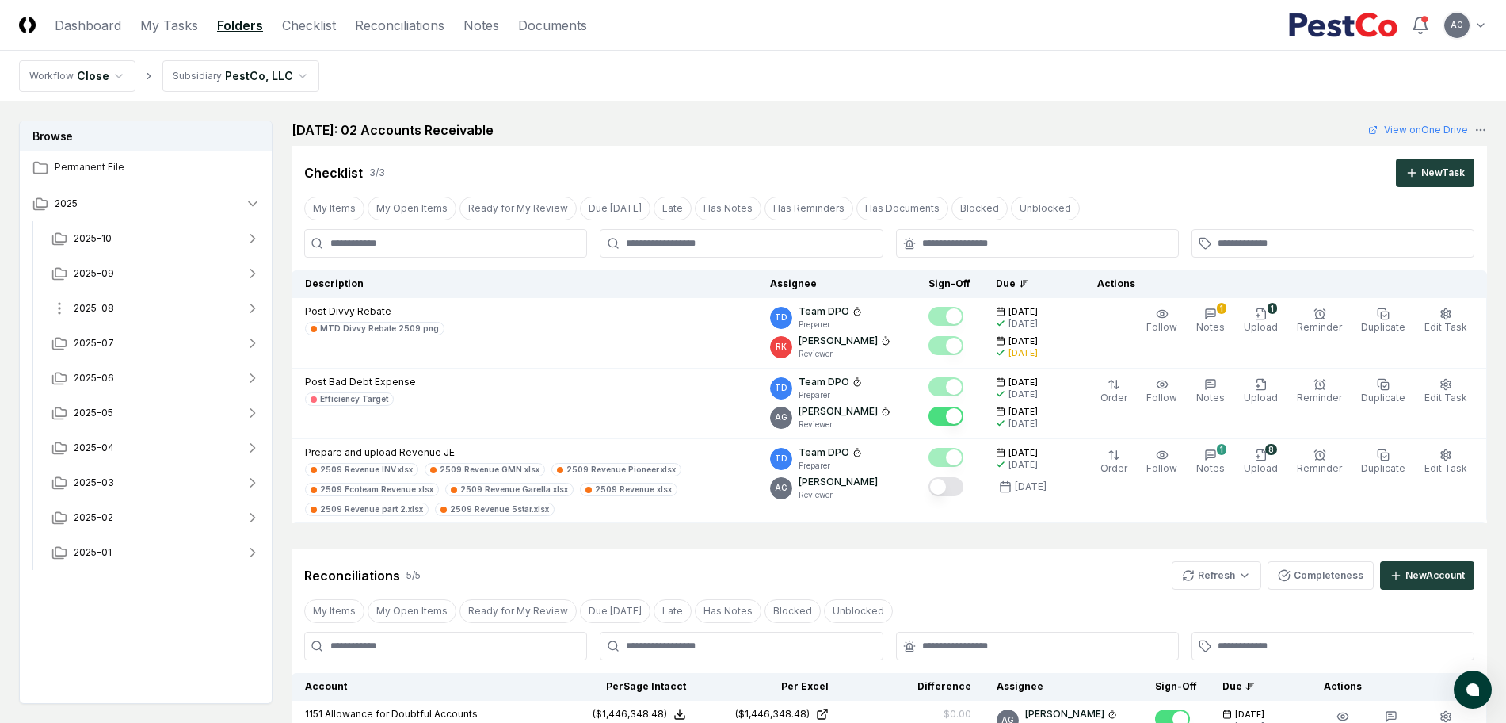
click at [147, 315] on button "2025-08" at bounding box center [156, 308] width 235 height 35
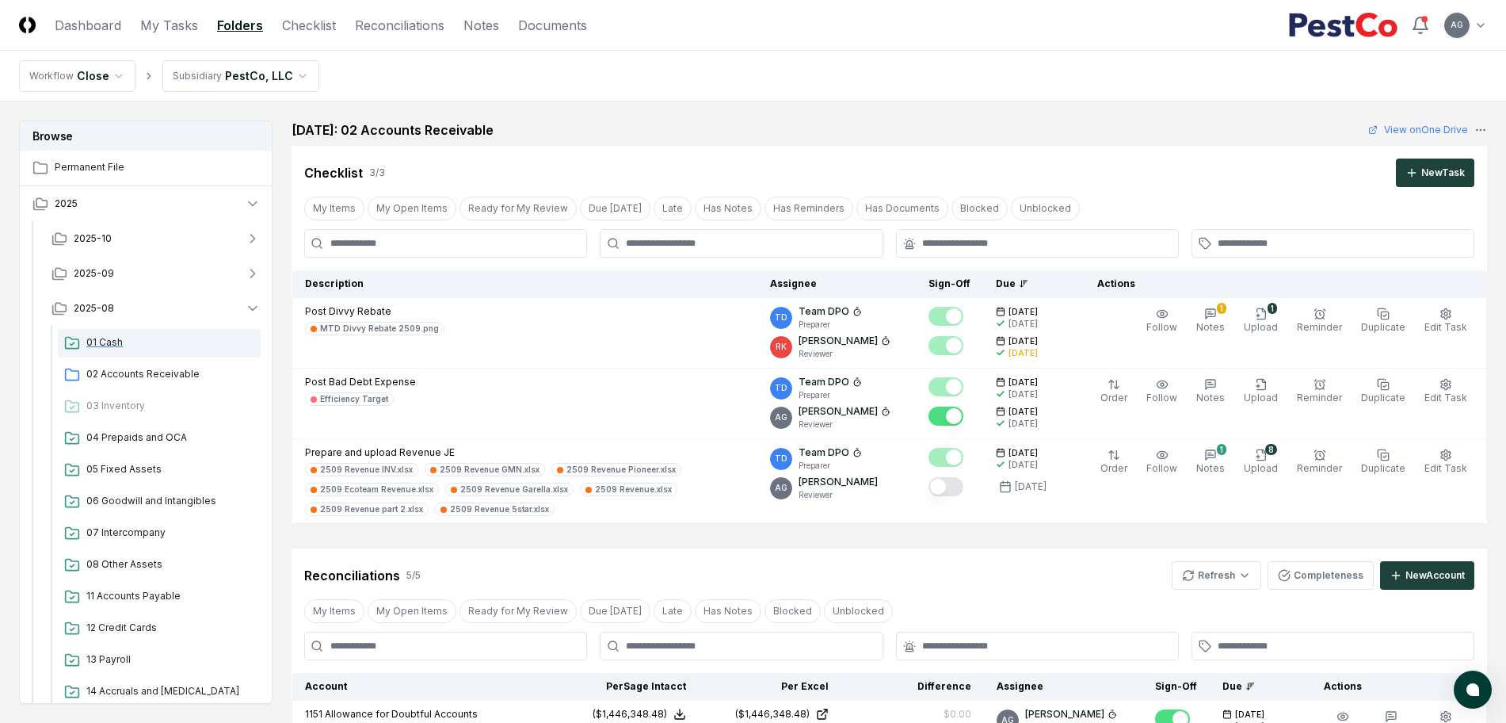
click at [143, 338] on span "01 Cash" at bounding box center [170, 342] width 168 height 14
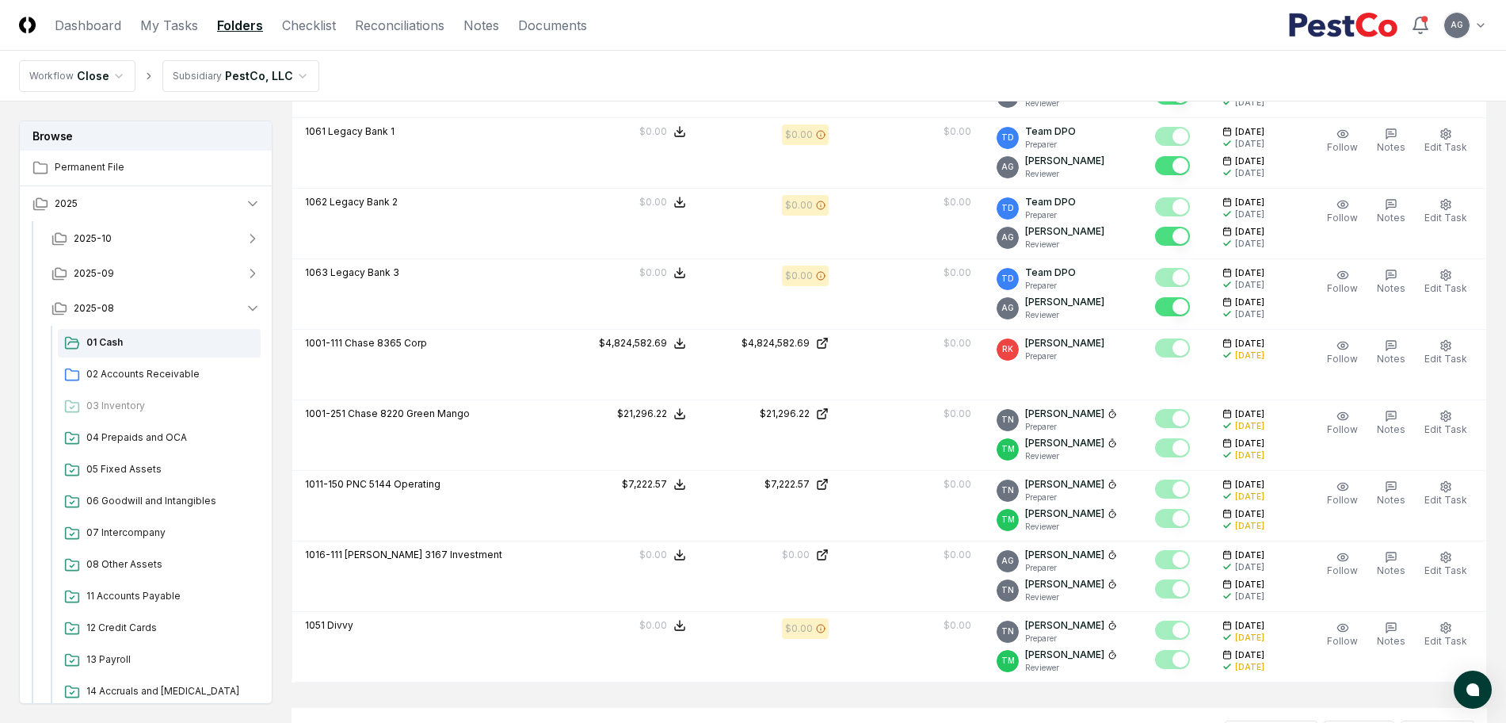
scroll to position [3368, 0]
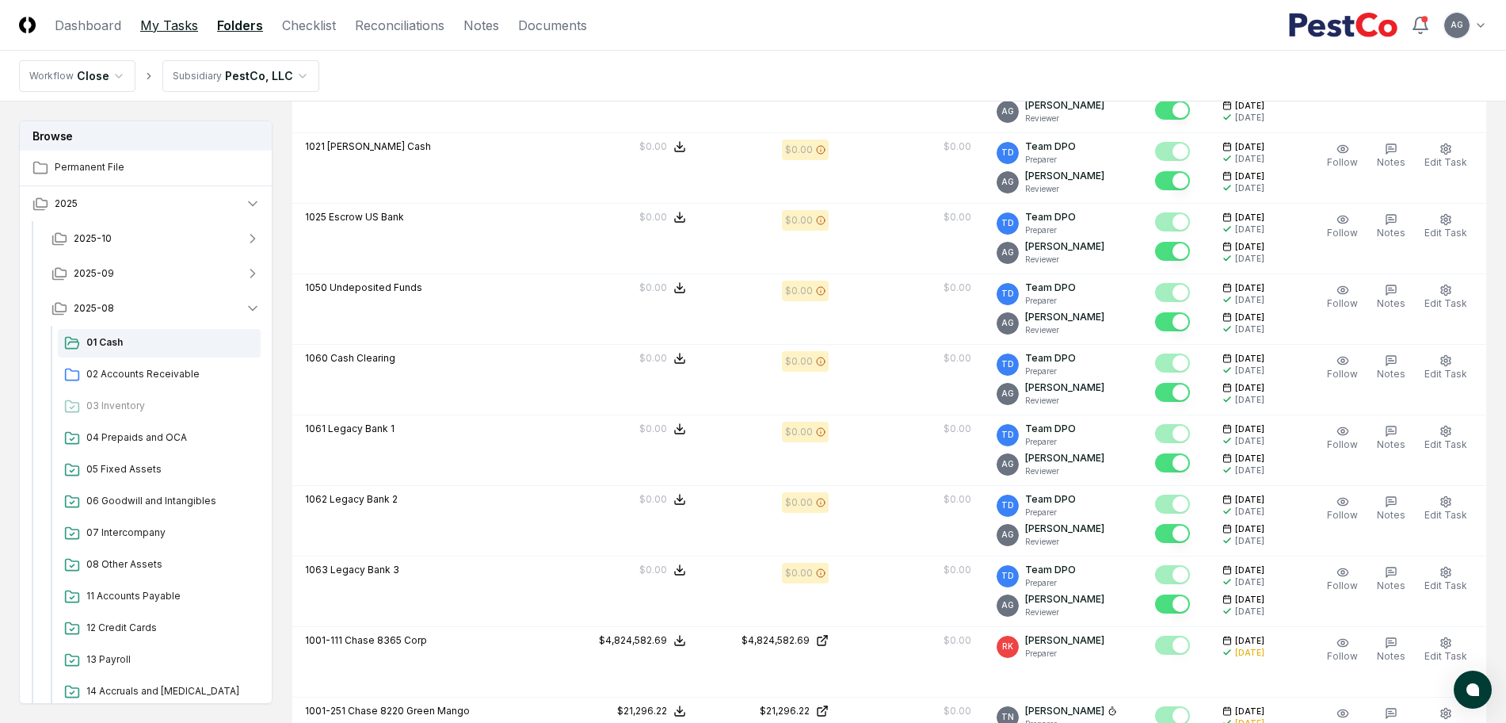
click at [179, 28] on link "My Tasks" at bounding box center [169, 25] width 58 height 19
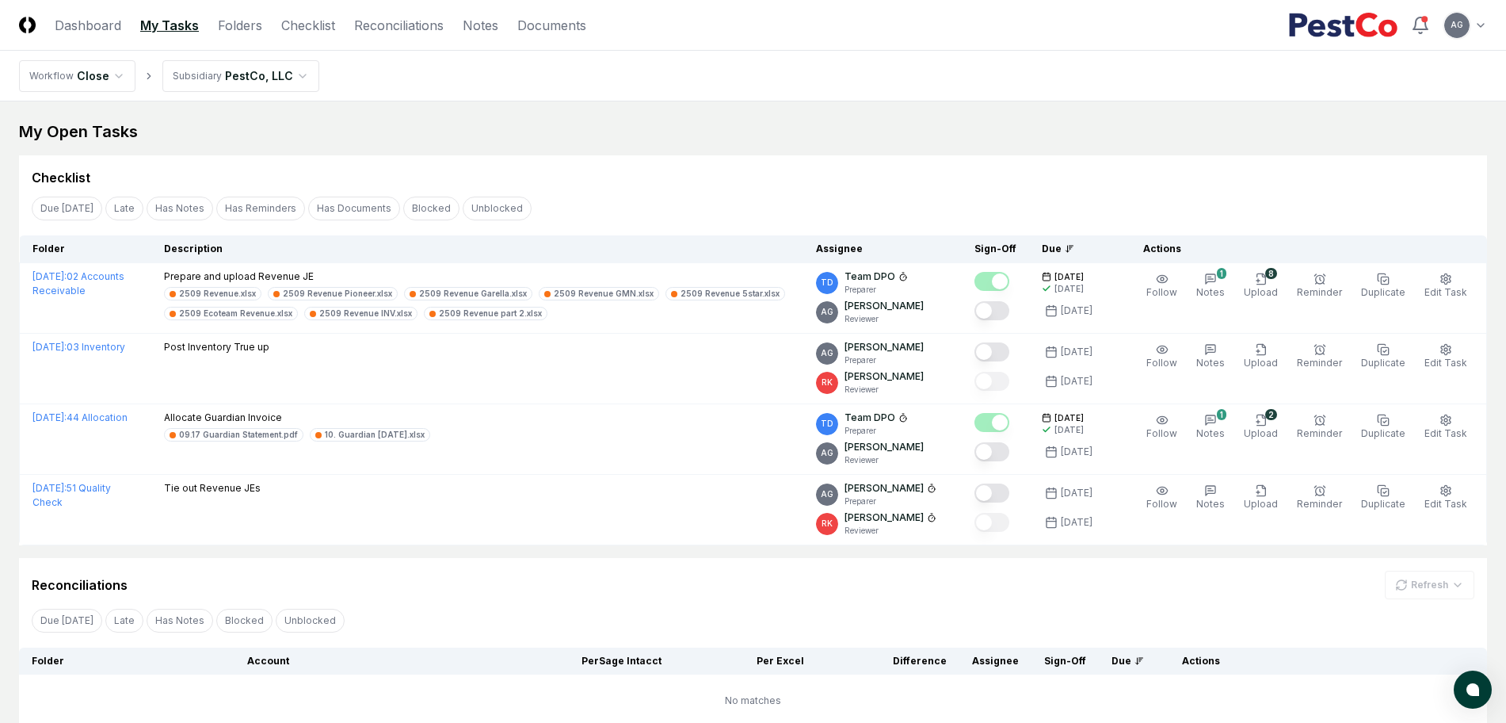
click at [697, 567] on div "Reconciliations Refresh" at bounding box center [753, 578] width 1468 height 41
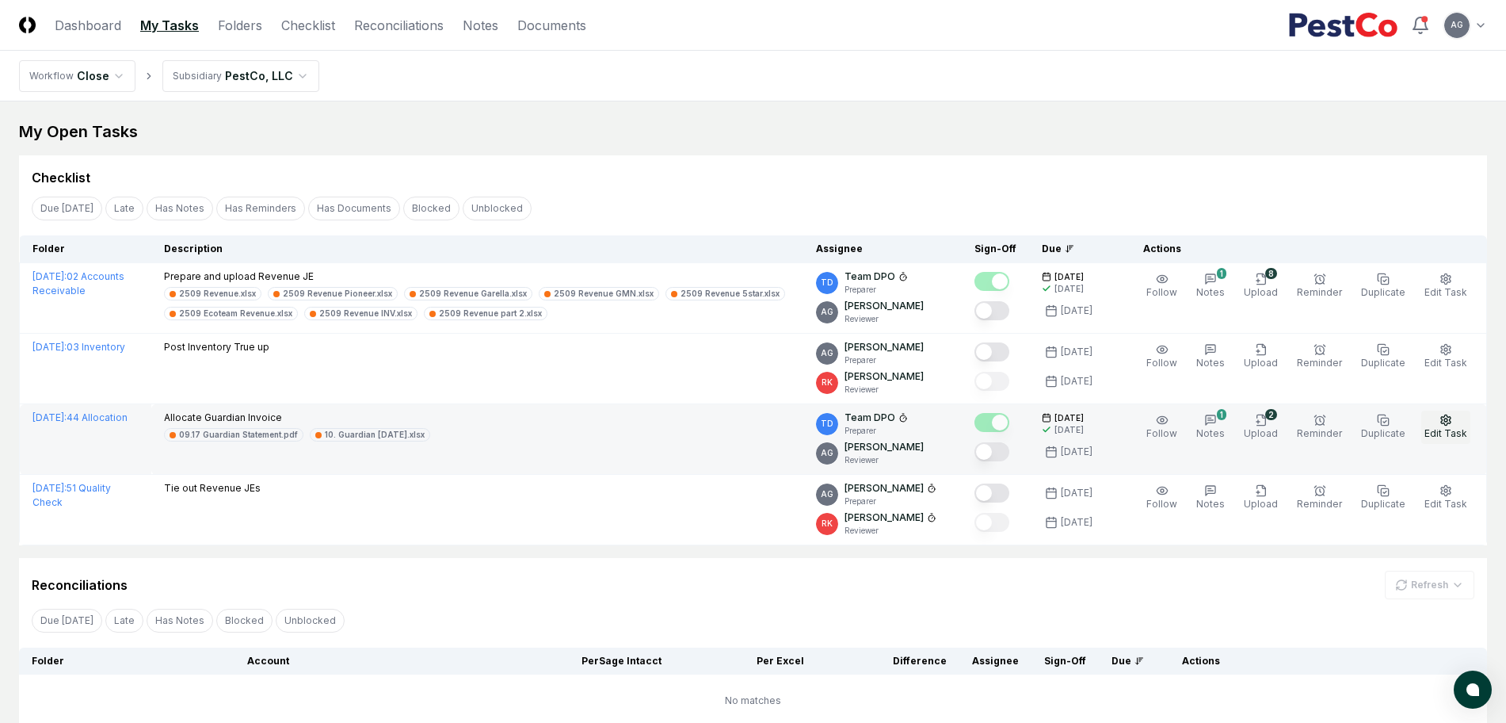
click at [1451, 422] on icon "button" at bounding box center [1446, 420] width 13 height 13
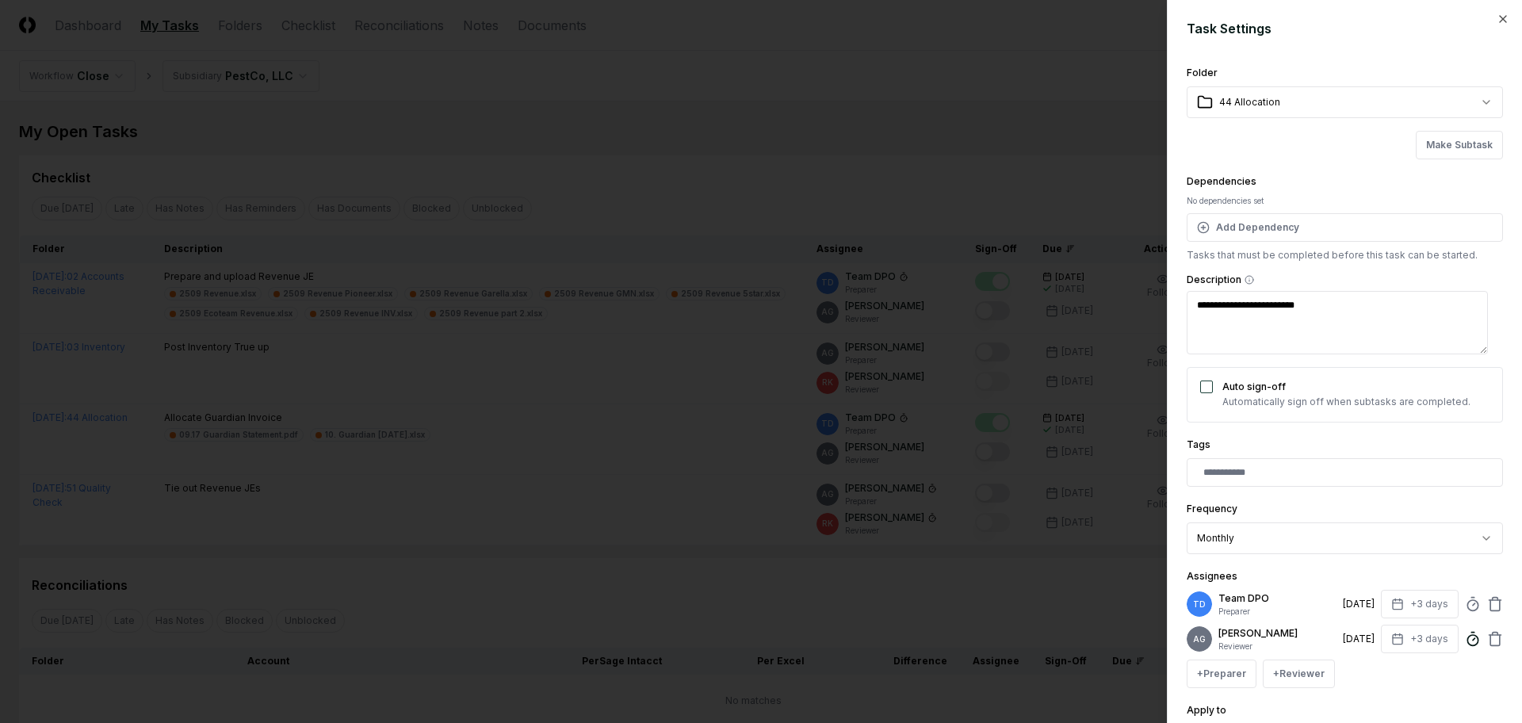
click at [1464, 643] on icon at bounding box center [1472, 639] width 16 height 16
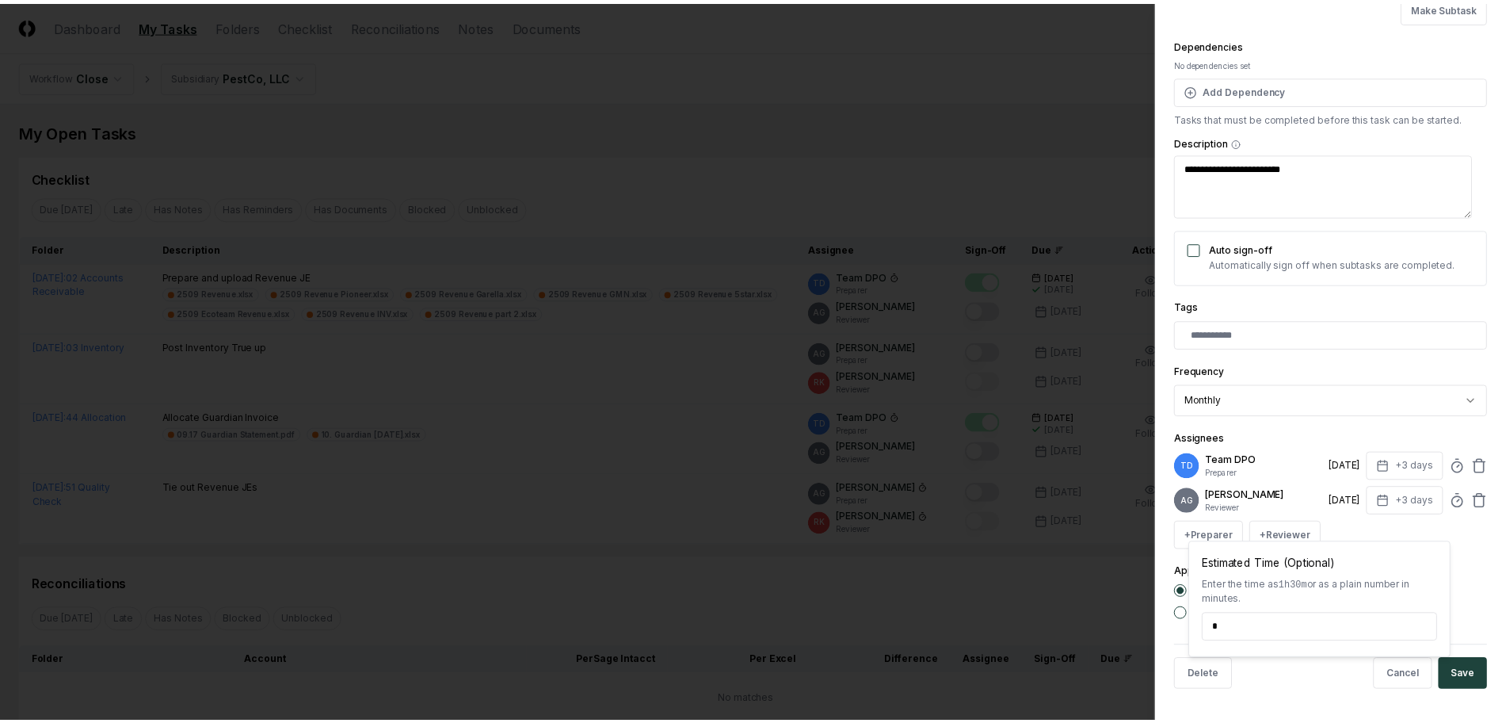
scroll to position [150, 0]
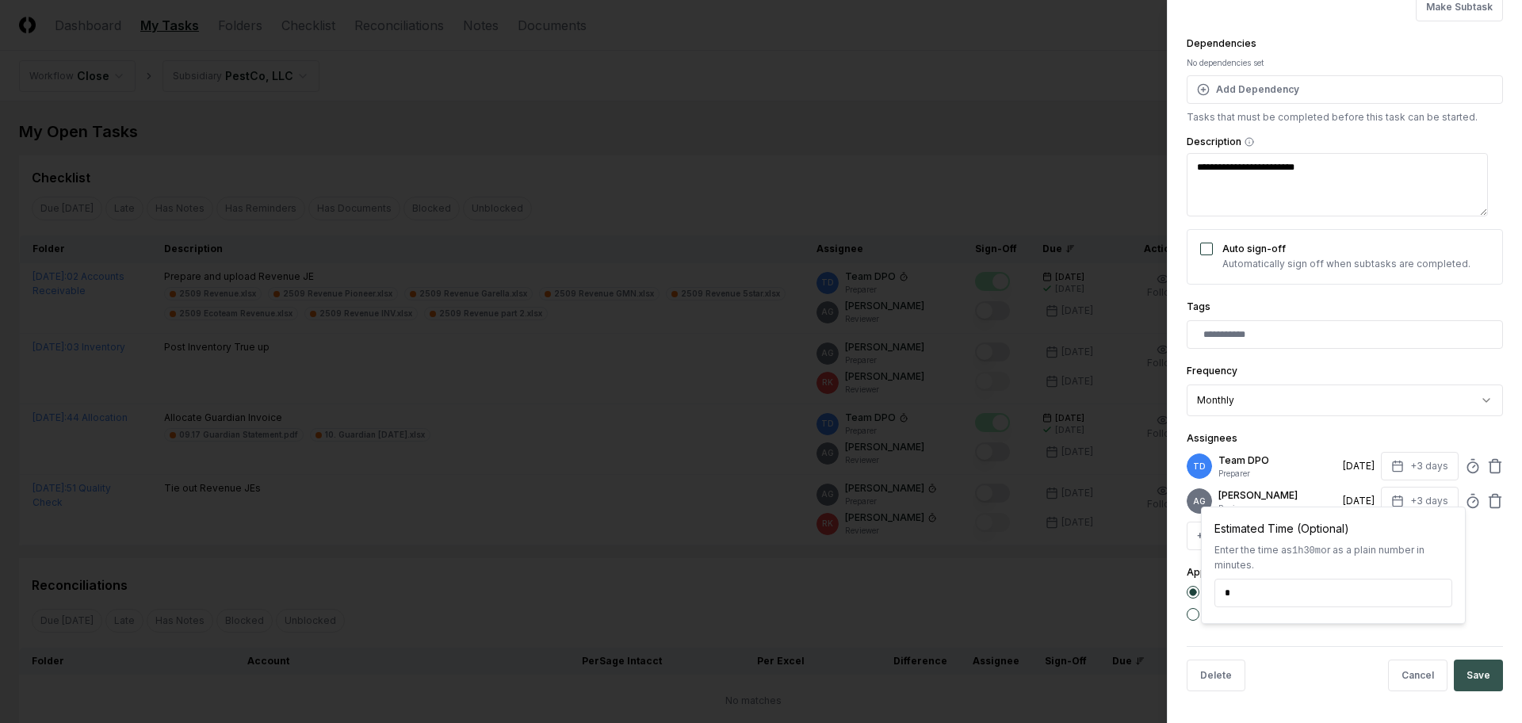
type input "*****"
click at [1480, 680] on button "Save" at bounding box center [1477, 675] width 49 height 32
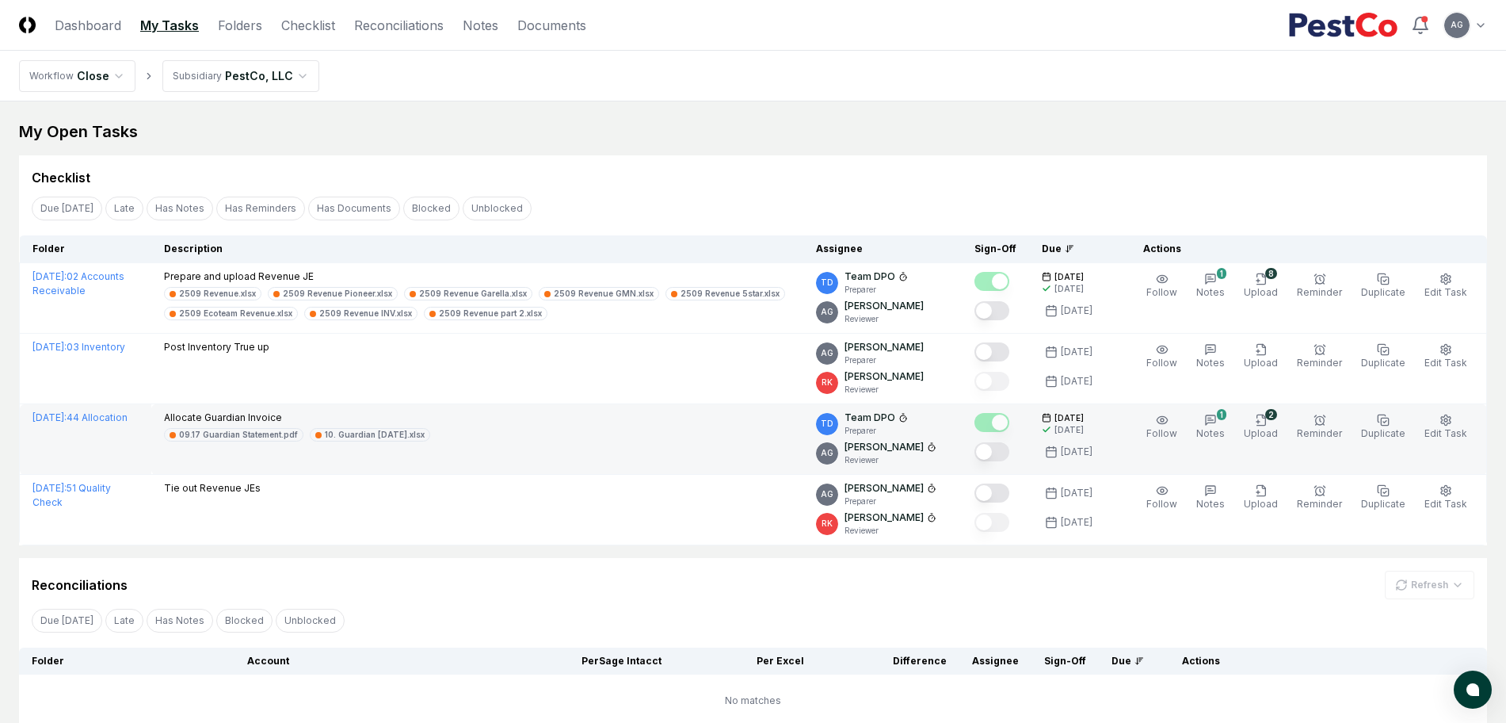
click at [1006, 453] on button "Mark complete" at bounding box center [992, 451] width 35 height 19
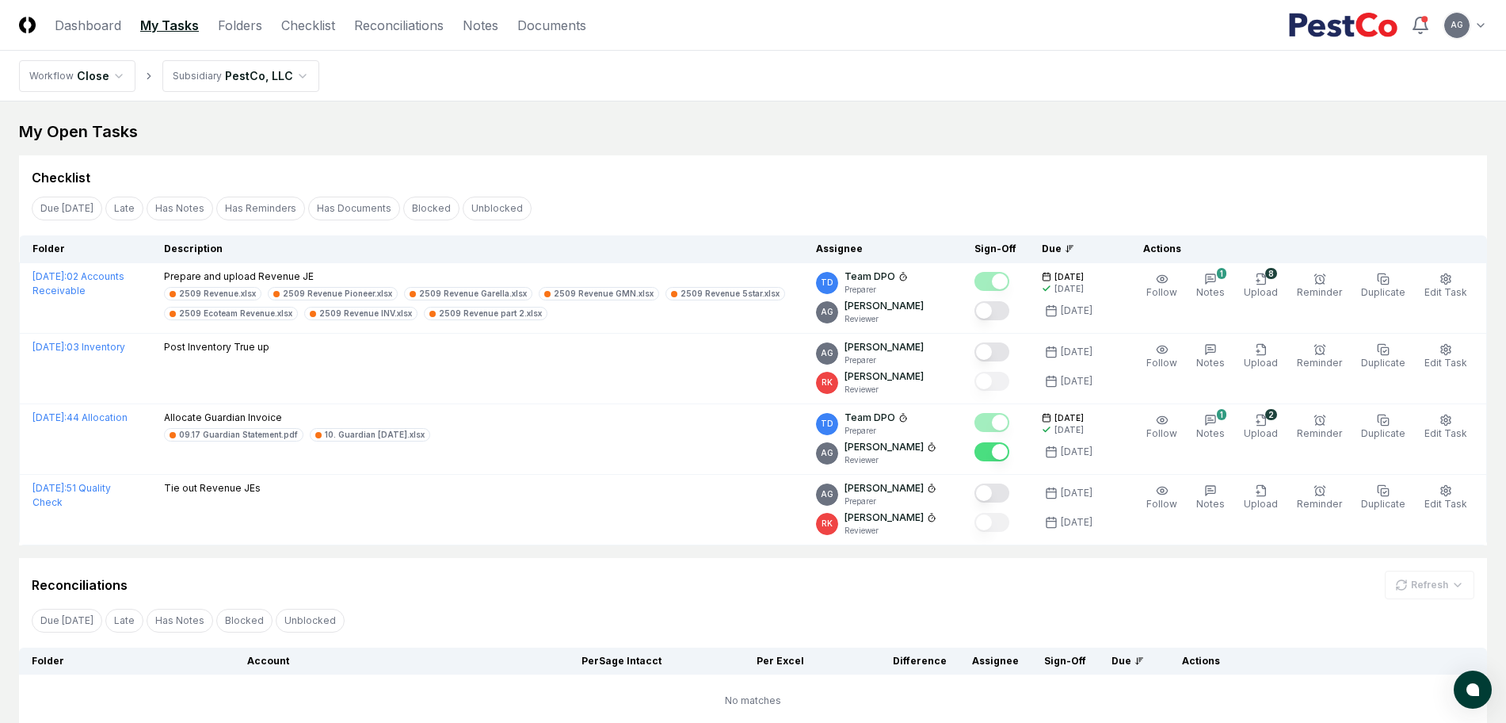
click at [804, 593] on div "Reconciliations Refresh" at bounding box center [753, 585] width 1443 height 29
click at [628, 605] on div "Due [DATE] Late Has Notes Blocked Unblocked Clear Filter" at bounding box center [753, 619] width 1468 height 29
click at [746, 116] on main "My Open Tasks Cancel Reassign Checklist Due [DATE] Late Has Notes Has Reminders…" at bounding box center [753, 423] width 1506 height 644
click at [701, 137] on div "My Open Tasks" at bounding box center [753, 131] width 1468 height 22
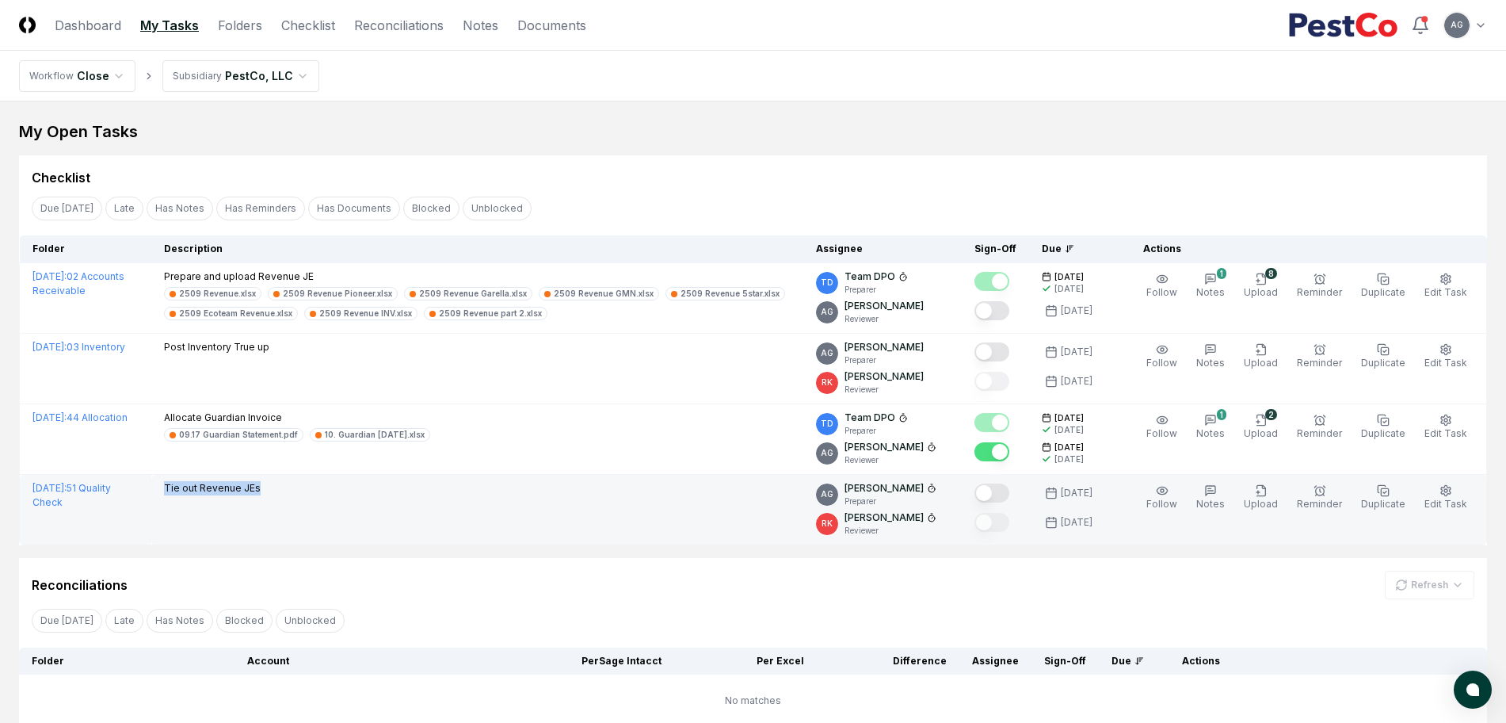
drag, startPoint x: 284, startPoint y: 491, endPoint x: 188, endPoint y: 491, distance: 95.9
click at [188, 491] on div "Tie out Revenue JEs" at bounding box center [477, 489] width 627 height 17
copy p "Tie out Revenue JEs"
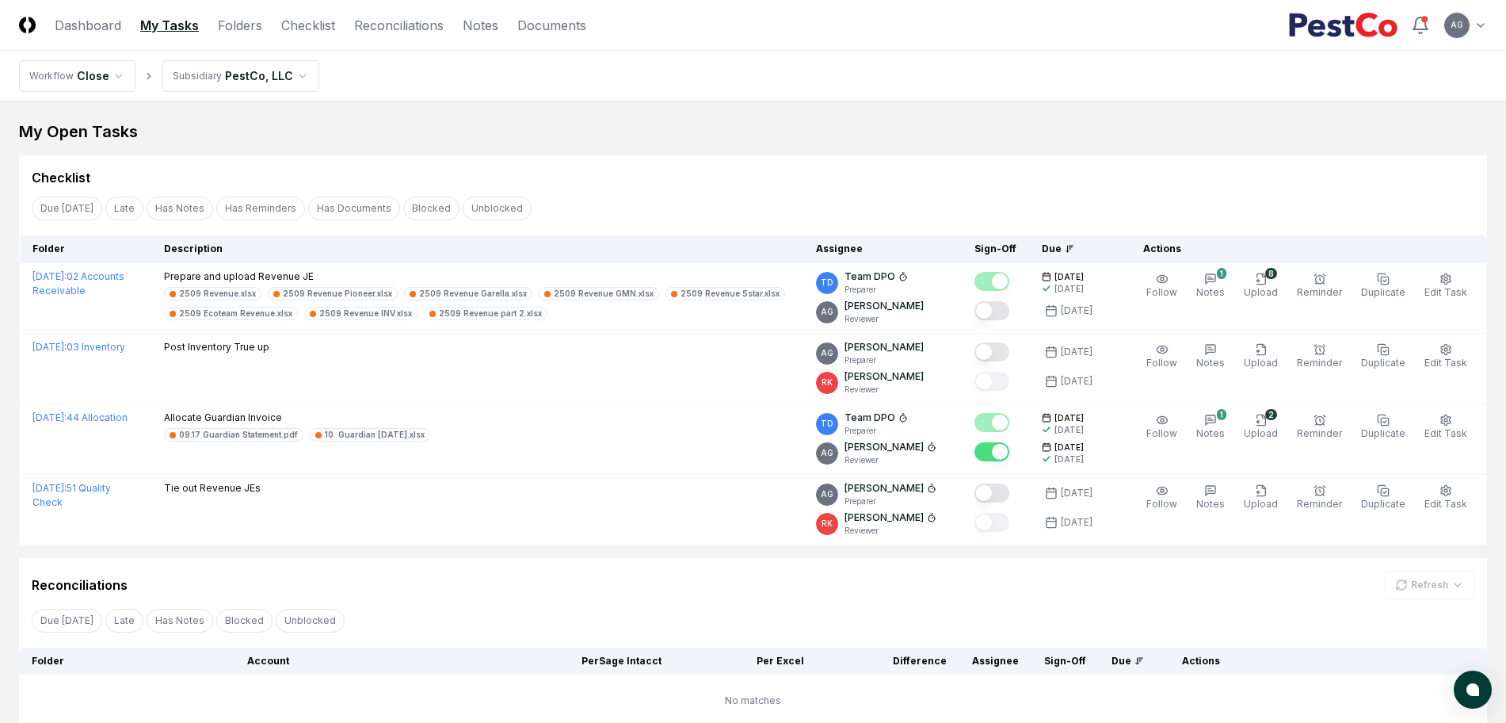
click at [786, 191] on div "Checklist Due [DATE] Late Has Notes Has Reminders Has Documents Blocked Unblock…" at bounding box center [753, 350] width 1468 height 390
